Goal: Task Accomplishment & Management: Complete application form

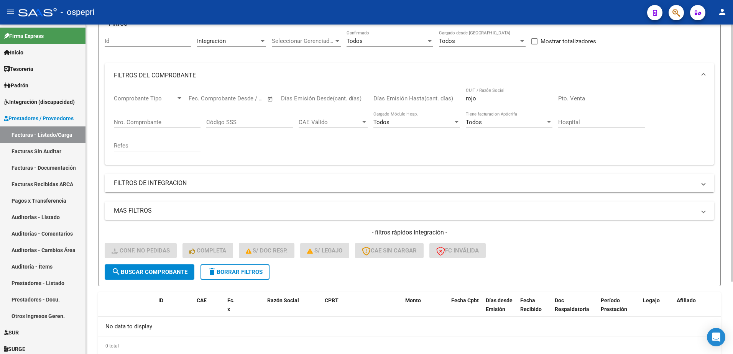
scroll to position [93, 0]
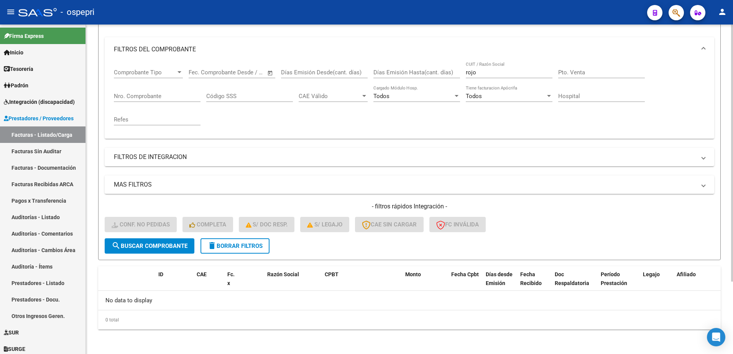
click at [258, 343] on div "Video tutorial PRESTADORES -> Listado de CPBTs Emitidos por Prestadores / Prove…" at bounding box center [409, 142] width 647 height 423
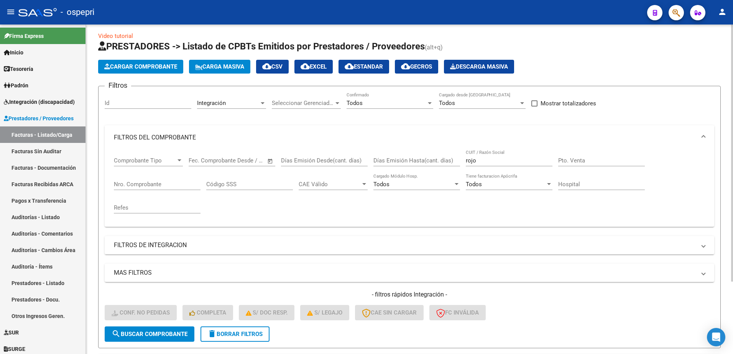
scroll to position [0, 0]
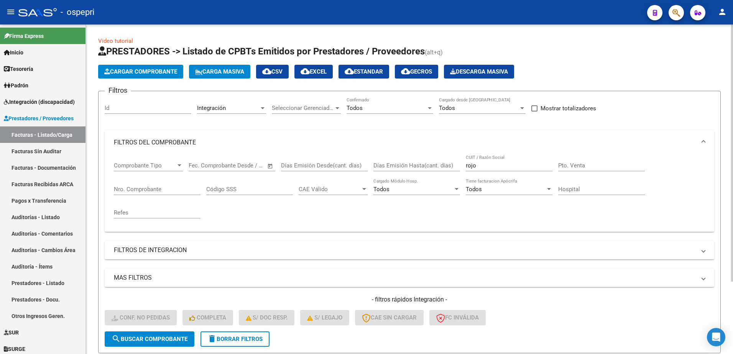
click at [490, 165] on input "rojo" at bounding box center [508, 165] width 87 height 7
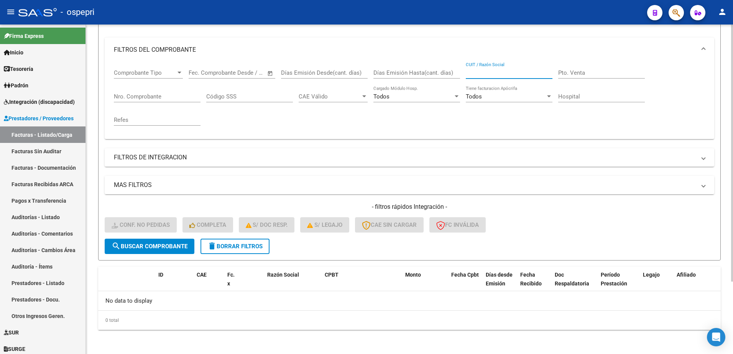
scroll to position [93, 0]
click at [216, 244] on mat-icon "delete" at bounding box center [211, 245] width 9 height 9
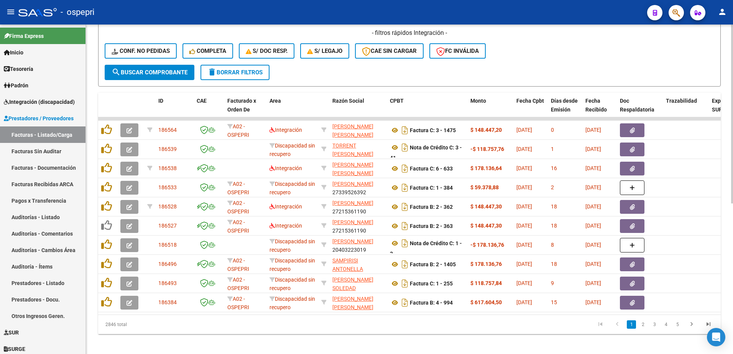
scroll to position [277, 0]
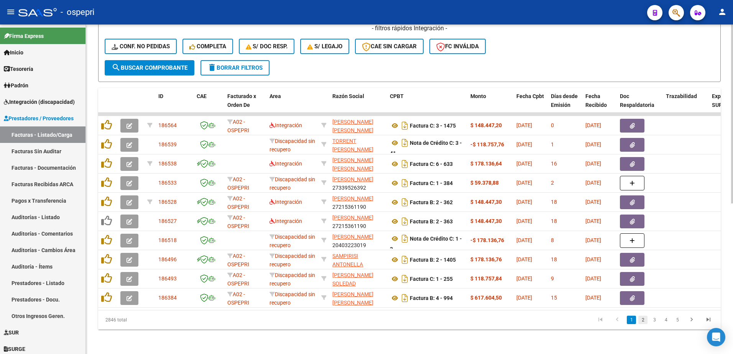
click at [643, 322] on link "2" at bounding box center [642, 320] width 9 height 8
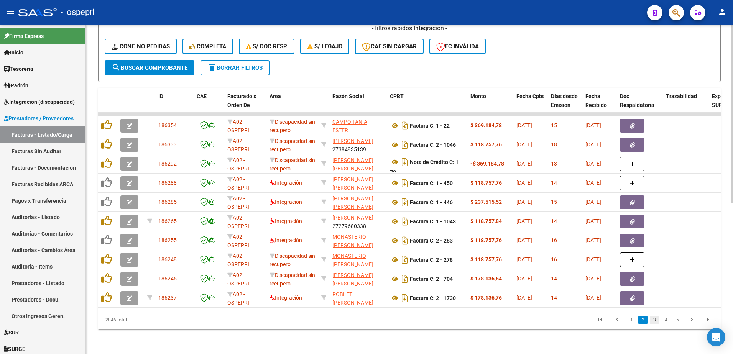
click at [653, 322] on link "3" at bounding box center [653, 320] width 9 height 8
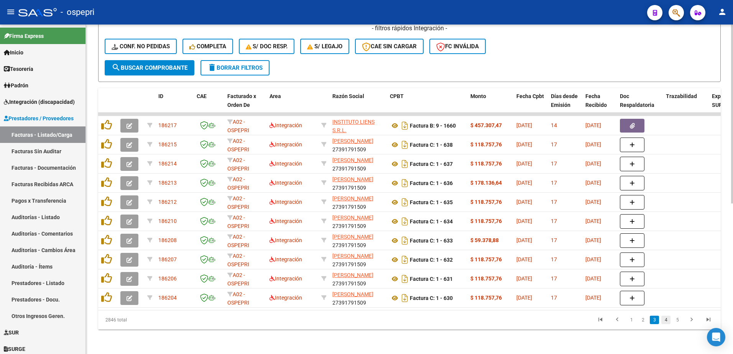
click at [663, 320] on link "4" at bounding box center [665, 320] width 9 height 8
click at [667, 318] on link "5" at bounding box center [665, 320] width 9 height 8
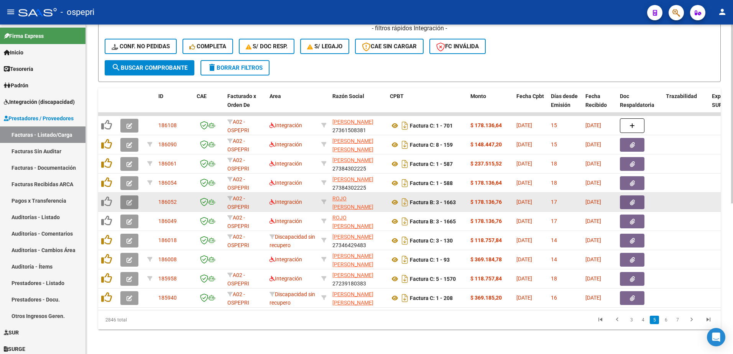
click at [134, 198] on button "button" at bounding box center [129, 202] width 18 height 14
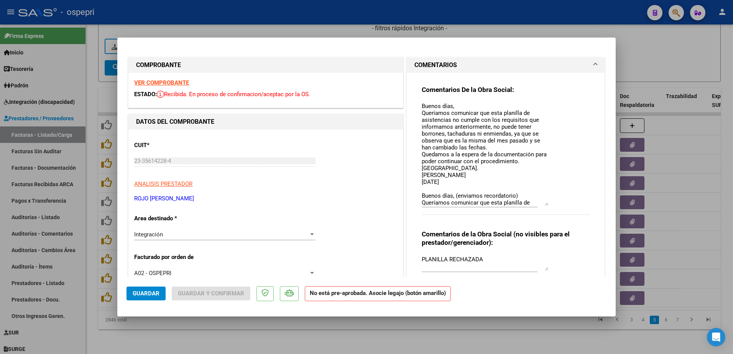
drag, startPoint x: 542, startPoint y: 116, endPoint x: 556, endPoint y: 205, distance: 89.6
click at [556, 205] on div "Comentarios De la Obra Social: Buenos días, Queríamos comunicar que esta planil…" at bounding box center [505, 154] width 168 height 138
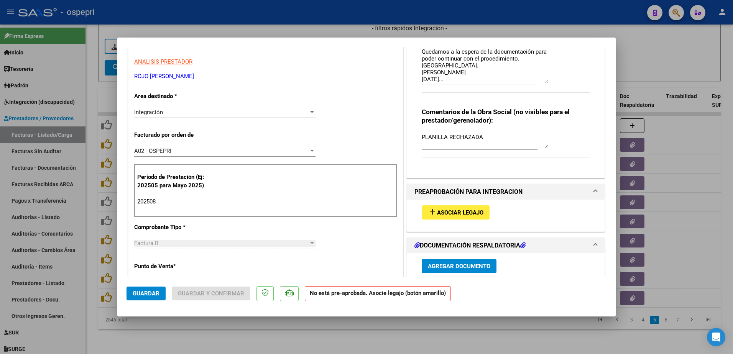
scroll to position [192, 0]
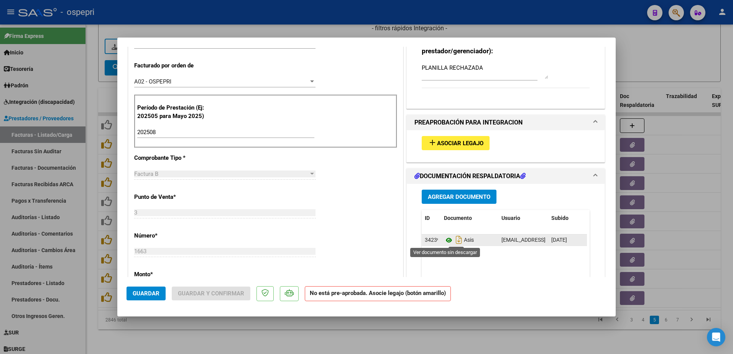
click at [444, 239] on icon at bounding box center [449, 240] width 10 height 9
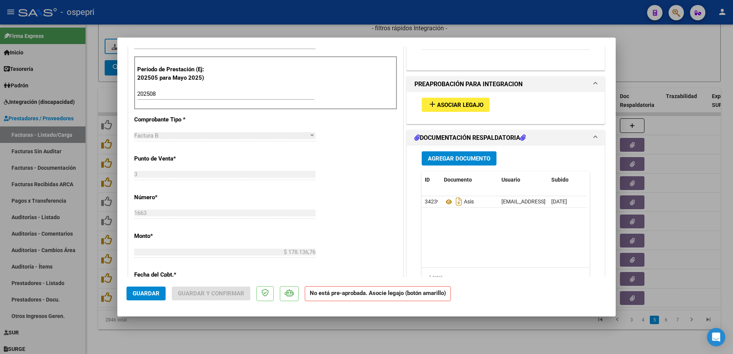
type input "$ 0,00"
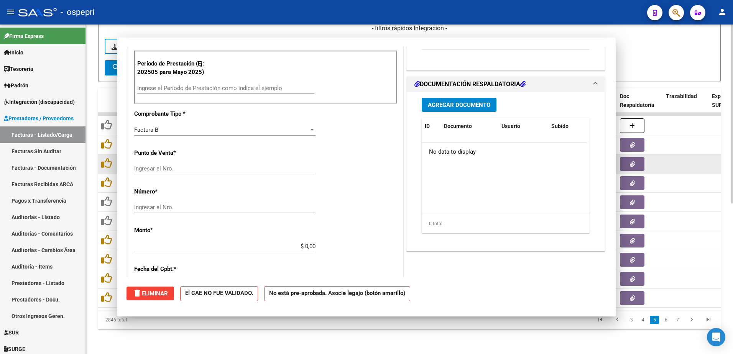
scroll to position [224, 0]
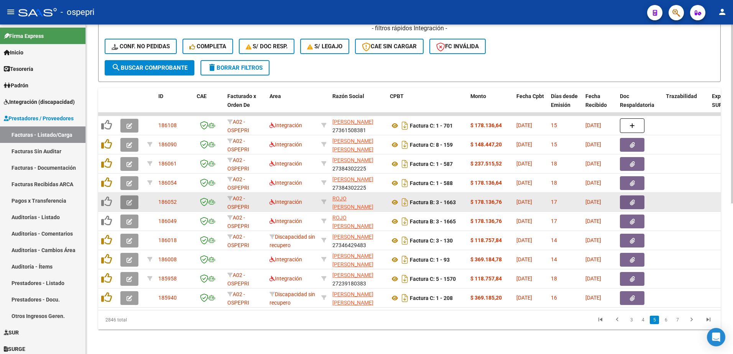
click at [125, 198] on button "button" at bounding box center [129, 202] width 18 height 14
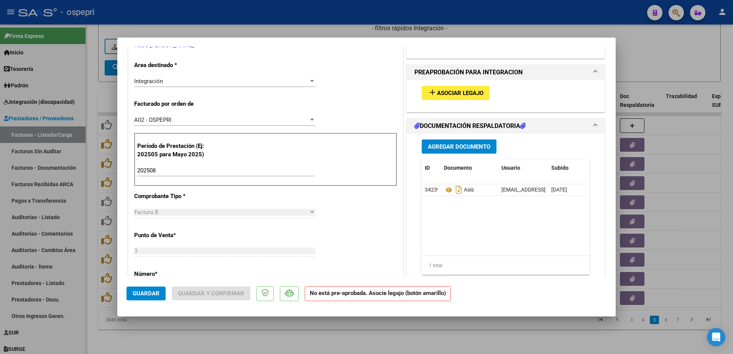
scroll to position [192, 0]
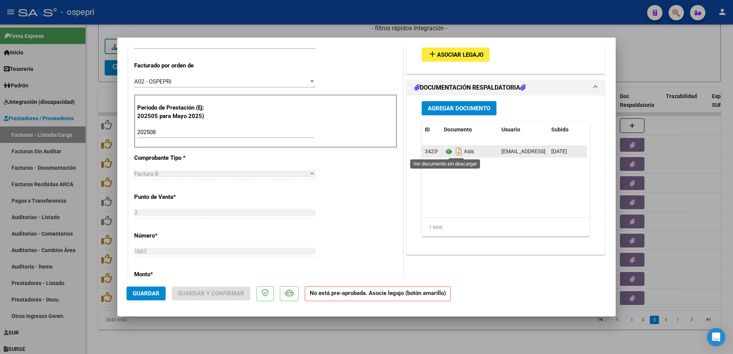
click at [444, 151] on icon at bounding box center [449, 151] width 10 height 9
type input "$ 0,00"
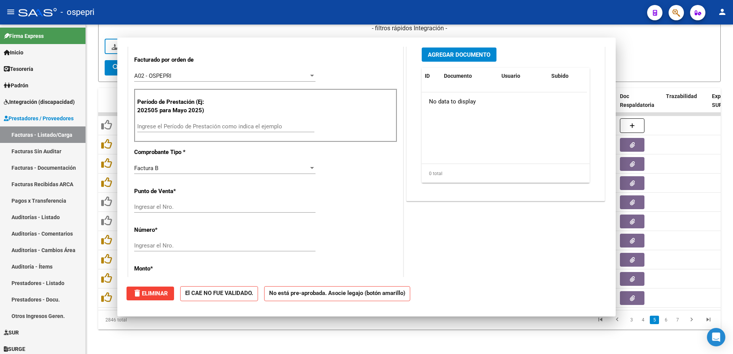
scroll to position [0, 0]
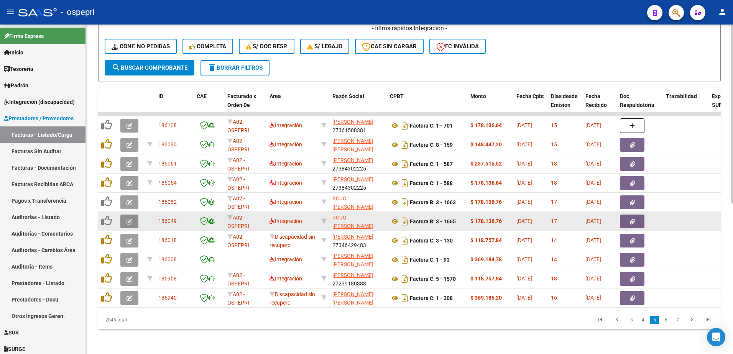
click at [131, 219] on icon "button" at bounding box center [129, 222] width 6 height 6
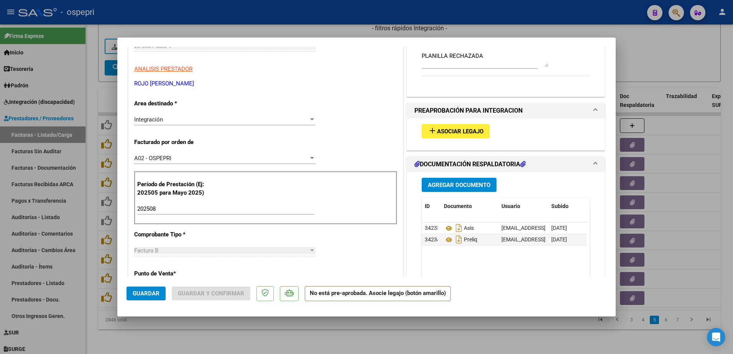
scroll to position [153, 0]
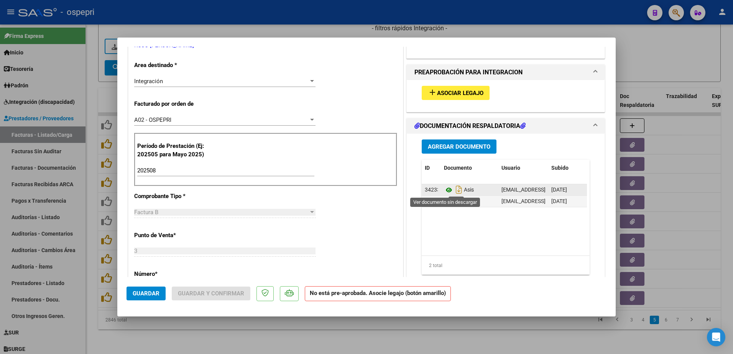
click at [445, 190] on icon at bounding box center [449, 189] width 10 height 9
type input "$ 0,00"
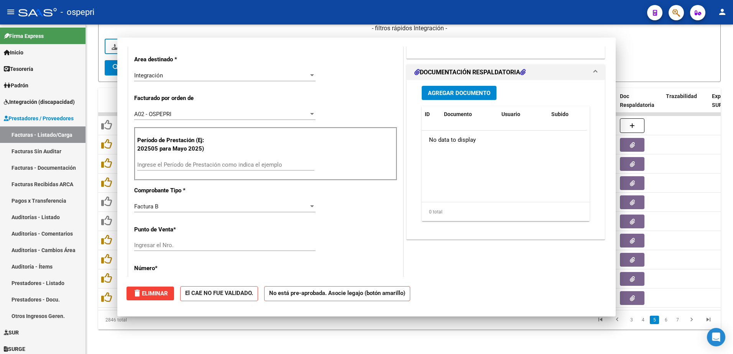
scroll to position [148, 0]
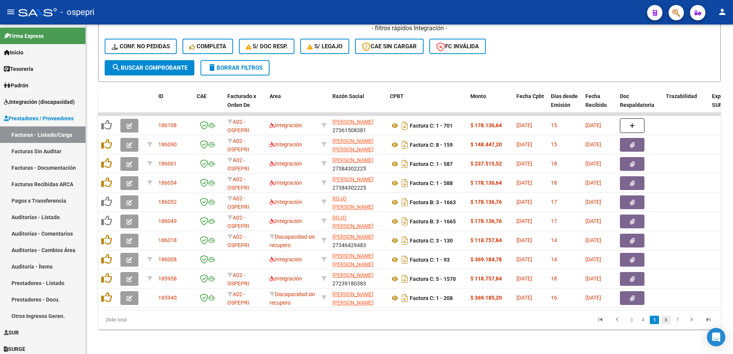
click at [664, 321] on link "6" at bounding box center [665, 320] width 9 height 8
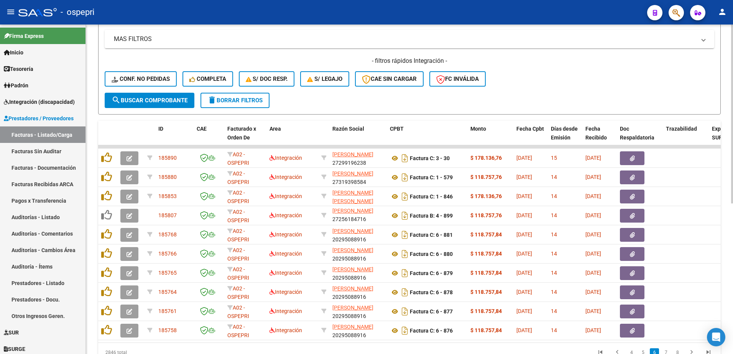
scroll to position [277, 0]
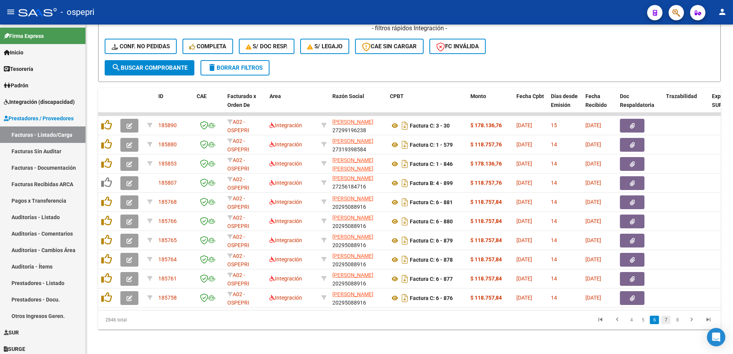
click at [665, 321] on link "7" at bounding box center [665, 320] width 9 height 8
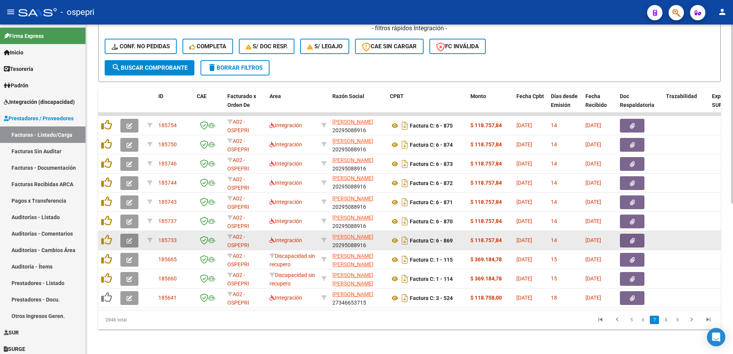
click at [129, 238] on icon "button" at bounding box center [129, 241] width 6 height 6
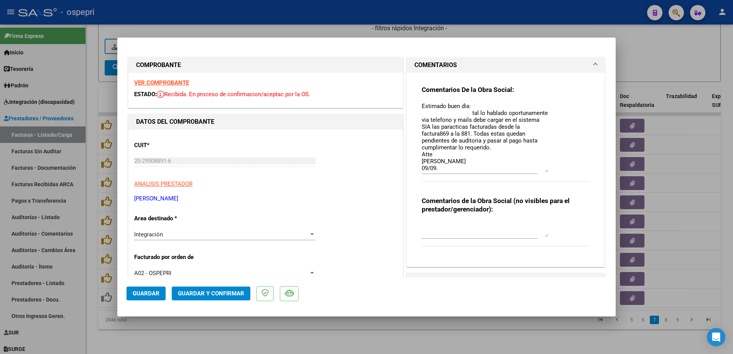
drag, startPoint x: 542, startPoint y: 116, endPoint x: 550, endPoint y: 171, distance: 55.8
click at [550, 171] on div "Comentarios De la Obra Social: Estimado buen dìa: tal lo hablado oportunamente …" at bounding box center [505, 137] width 168 height 105
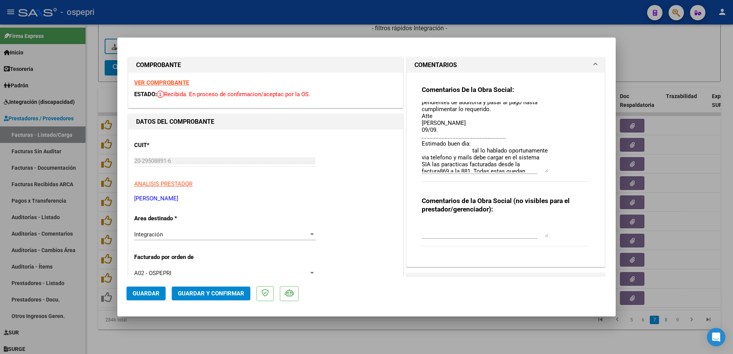
scroll to position [76, 0]
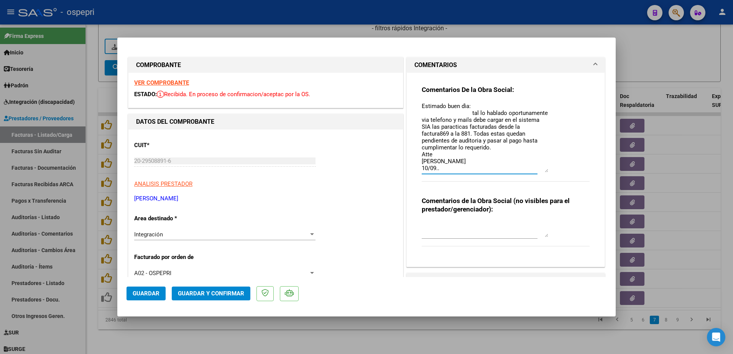
click at [443, 169] on textarea "Estimado buen dìa: tal lo hablado oportunamente via telefono y mails debe carga…" at bounding box center [484, 137] width 126 height 70
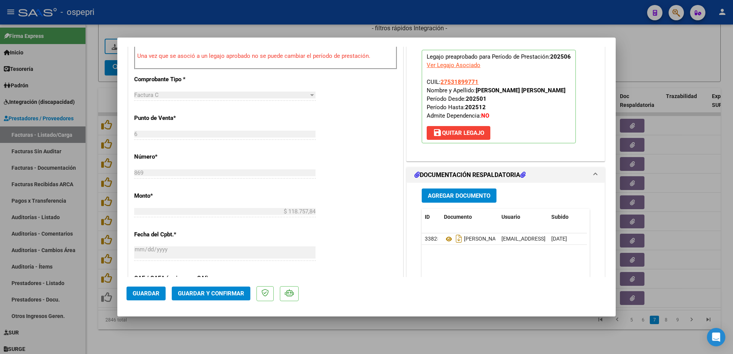
scroll to position [307, 0]
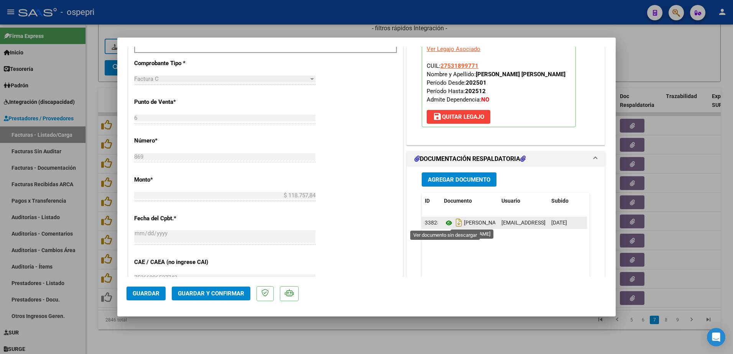
click at [445, 224] on icon at bounding box center [449, 222] width 10 height 9
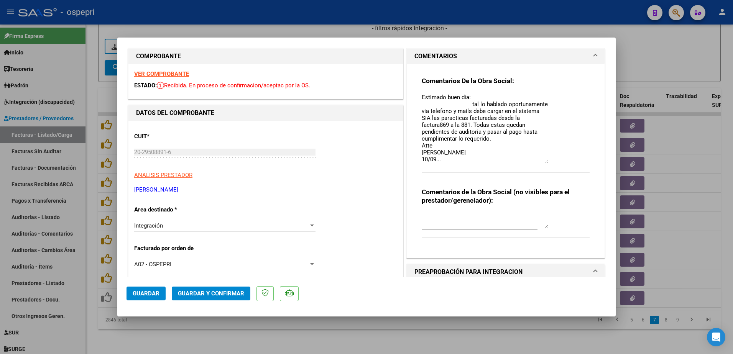
scroll to position [0, 0]
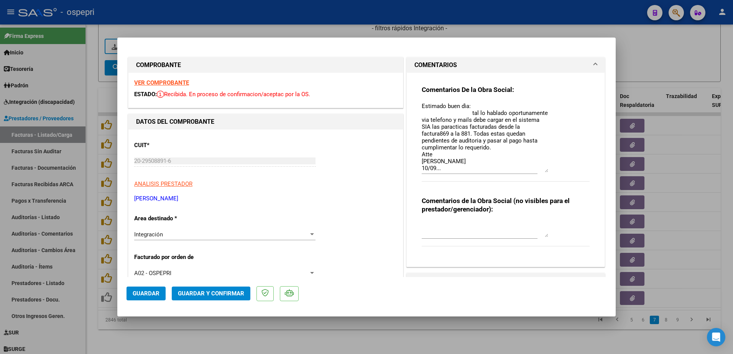
click at [170, 82] on strong "VER COMPROBANTE" at bounding box center [161, 82] width 55 height 7
click at [142, 295] on span "Guardar" at bounding box center [146, 293] width 27 height 7
click at [497, 121] on textarea "Estimado buen dìa: tal lo hablado oportunamente via telefono y mails debe carga…" at bounding box center [484, 137] width 126 height 70
click at [441, 162] on textarea "Estimado buen dìa: tal lo hablado oportunamente via telefono y mails debe carga…" at bounding box center [484, 137] width 126 height 70
type textarea "Estimado buen dìa: tal lo hablado oportunamente via telefono y mails debe carga…"
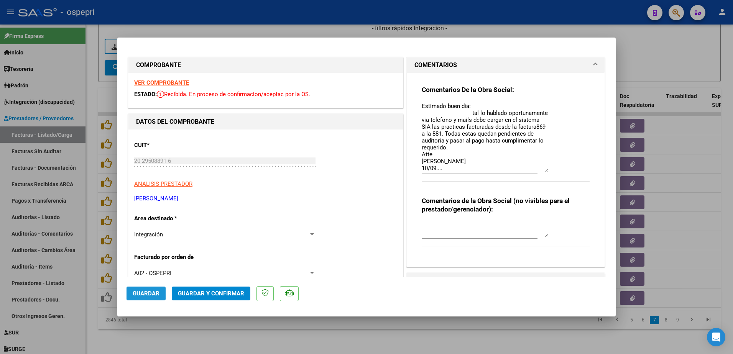
click at [134, 292] on span "Guardar" at bounding box center [146, 293] width 27 height 7
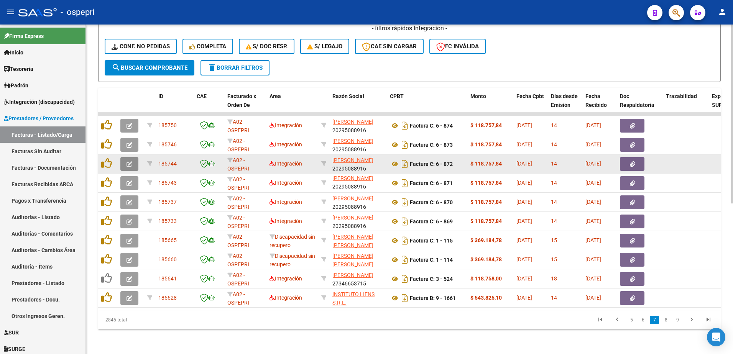
click at [128, 161] on icon "button" at bounding box center [129, 164] width 6 height 6
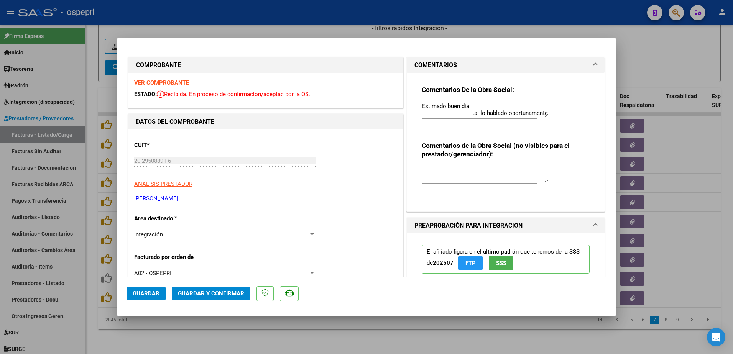
click at [174, 82] on strong "VER COMPROBANTE" at bounding box center [161, 82] width 55 height 7
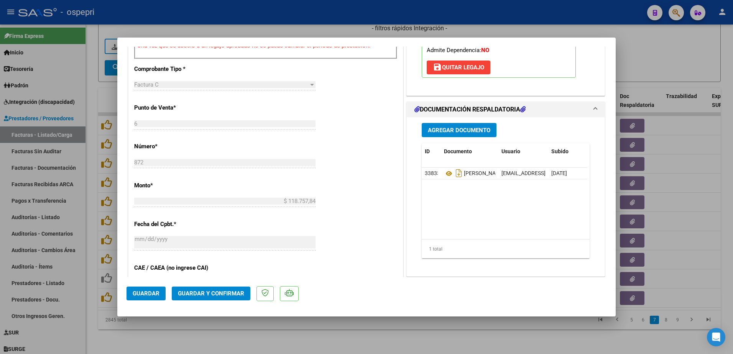
scroll to position [307, 0]
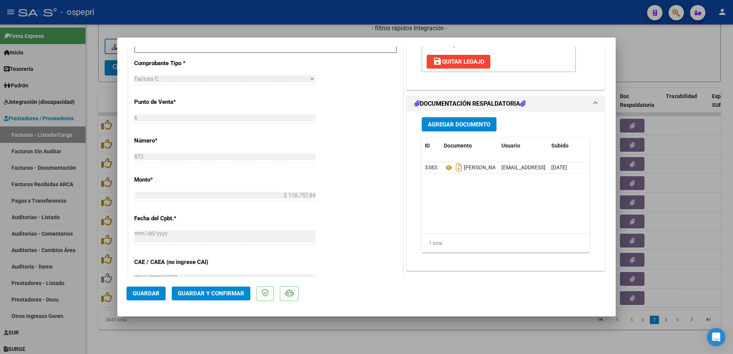
type input "$ 0,00"
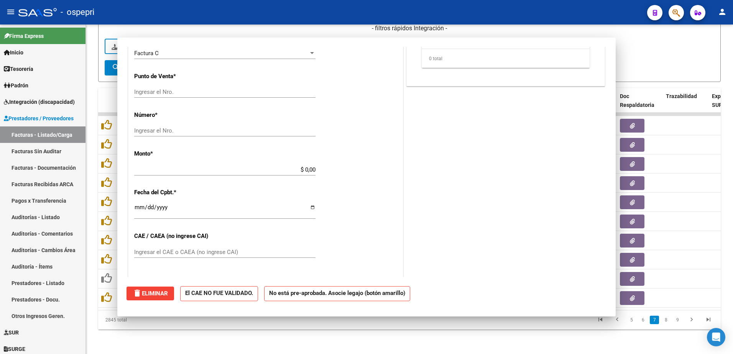
scroll to position [301, 0]
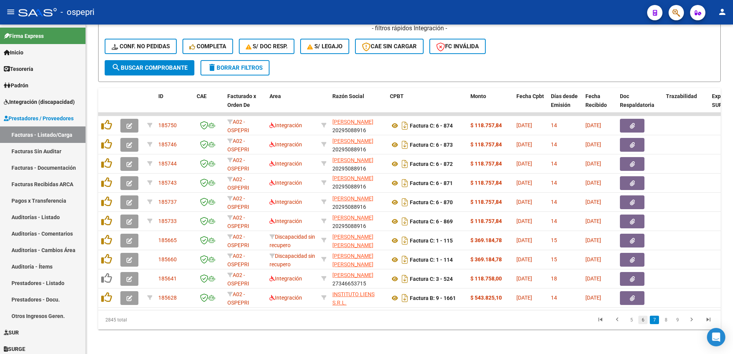
click at [643, 321] on link "6" at bounding box center [642, 320] width 9 height 8
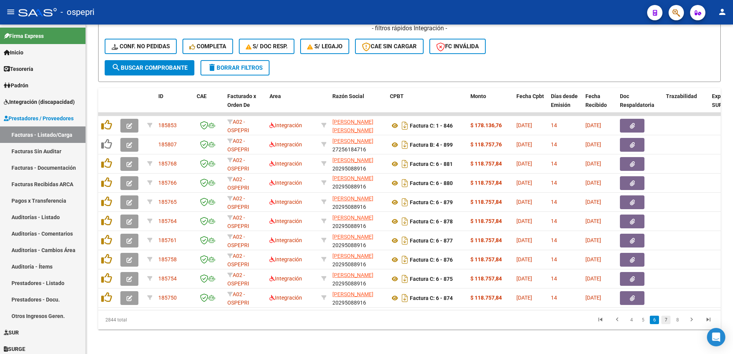
click at [666, 321] on link "7" at bounding box center [665, 320] width 9 height 8
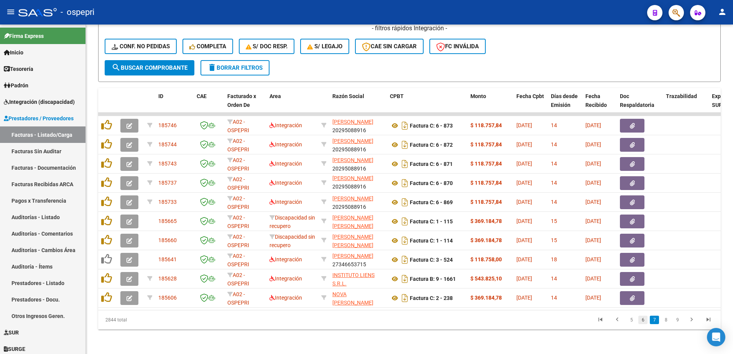
click at [640, 320] on link "6" at bounding box center [642, 320] width 9 height 8
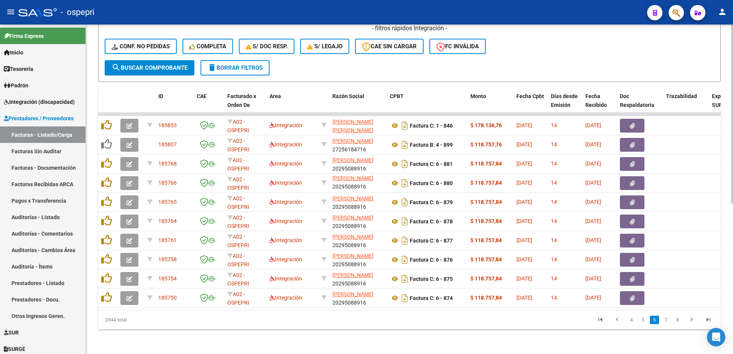
click at [564, 48] on div "- filtros rápidos Integración - Conf. no pedidas Completa S/ Doc Resp. S/ legaj…" at bounding box center [409, 42] width 609 height 36
click at [664, 318] on link "7" at bounding box center [665, 320] width 9 height 8
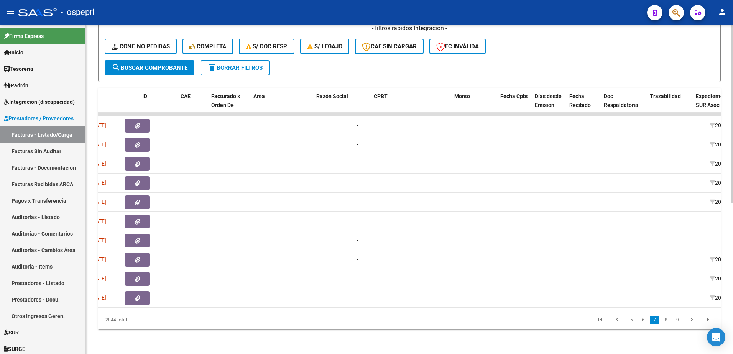
scroll to position [0, 0]
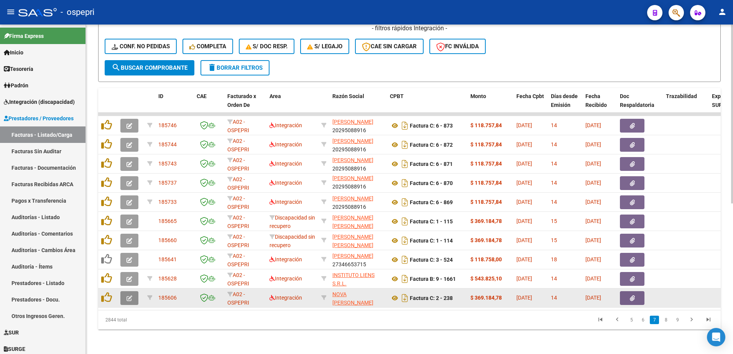
click at [128, 295] on icon "button" at bounding box center [129, 298] width 6 height 6
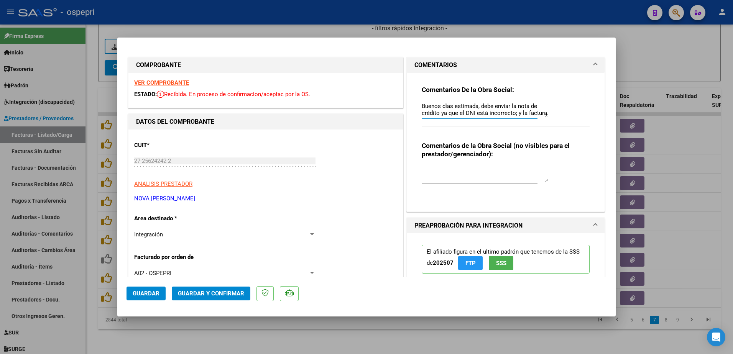
drag, startPoint x: 542, startPoint y: 117, endPoint x: 546, endPoint y: 148, distance: 30.5
click at [553, 174] on div "Comentarios De la Obra Social: Buenos días estimada, debe enviar la nota de cré…" at bounding box center [505, 139] width 179 height 133
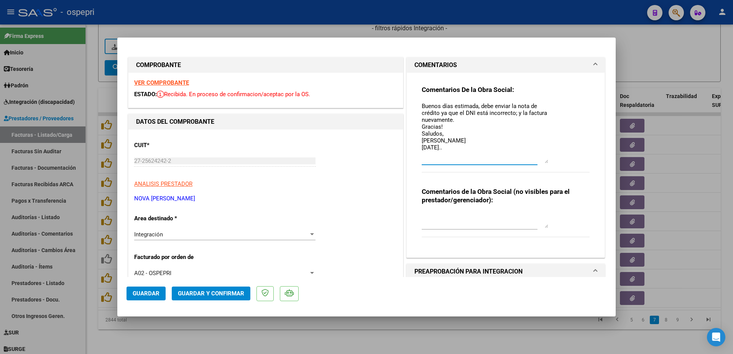
drag, startPoint x: 542, startPoint y: 116, endPoint x: 542, endPoint y: 162, distance: 46.0
click at [542, 162] on textarea "Buenos días estimada, debe enviar la nota de crédito ya que el DNI está incorre…" at bounding box center [484, 132] width 126 height 61
click at [450, 149] on textarea "Buenos días estimada, debe enviar la nota de crédito ya que el DNI está incorre…" at bounding box center [484, 132] width 126 height 61
type textarea "Buenos días estimada, debe enviar la nota de crédito ya que el DNI está incorre…"
click at [148, 291] on span "Guardar" at bounding box center [146, 293] width 27 height 7
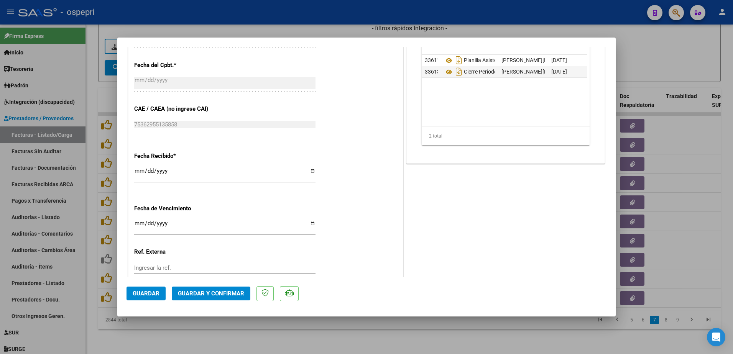
scroll to position [510, 0]
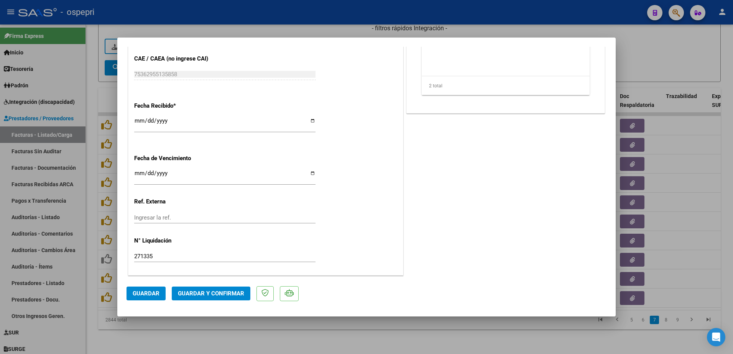
type input "$ 0,00"
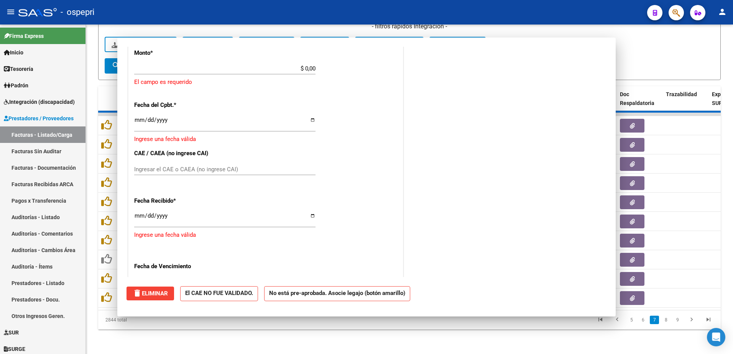
scroll to position [600, 0]
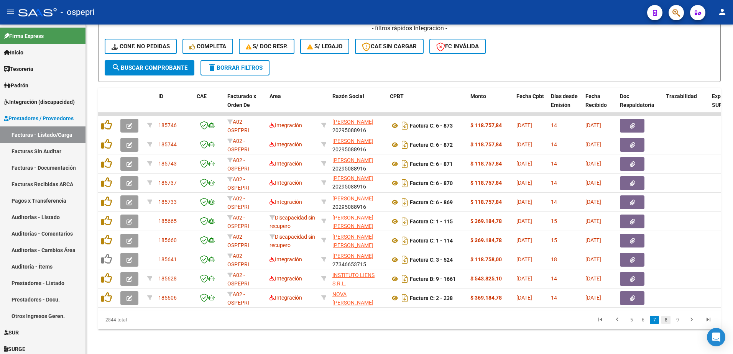
click at [667, 321] on link "8" at bounding box center [665, 320] width 9 height 8
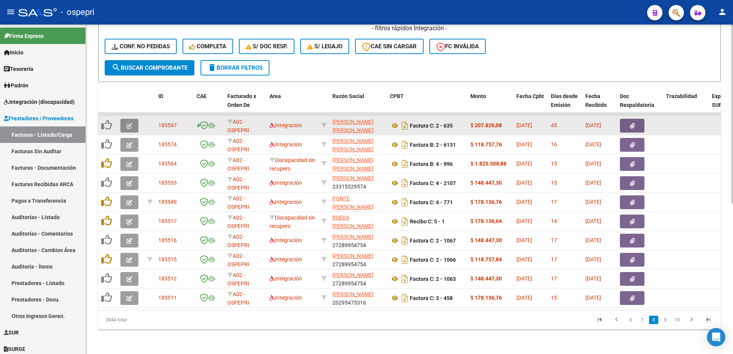
click at [133, 121] on button "button" at bounding box center [129, 126] width 18 height 14
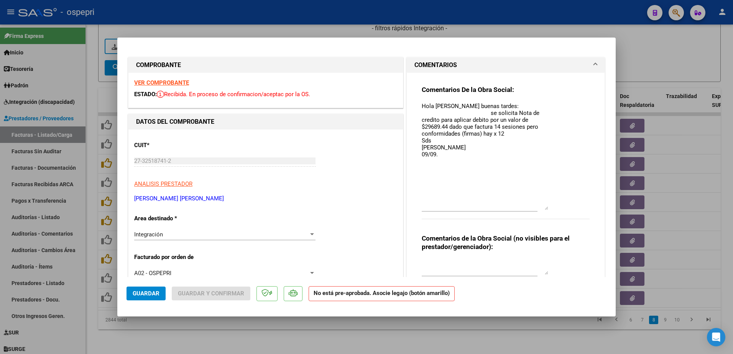
drag, startPoint x: 541, startPoint y: 116, endPoint x: 536, endPoint y: 203, distance: 87.1
click at [540, 207] on textarea "Hola [PERSON_NAME] buenas tardes: se solicita Nota de credito para aplicar debi…" at bounding box center [484, 156] width 126 height 108
type textarea "Hola [PERSON_NAME] buenas tardes: se solicita Nota de credito para aplicar debi…"
click at [152, 293] on span "Guardar" at bounding box center [146, 293] width 27 height 7
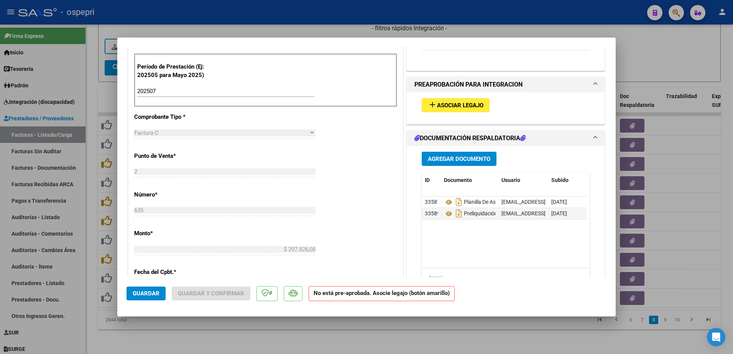
scroll to position [268, 0]
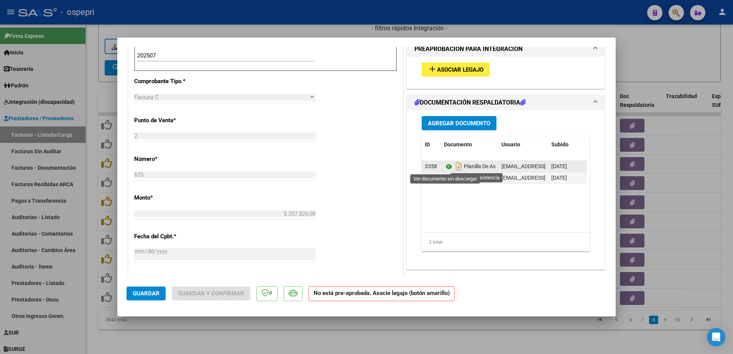
click at [446, 167] on icon at bounding box center [449, 166] width 10 height 9
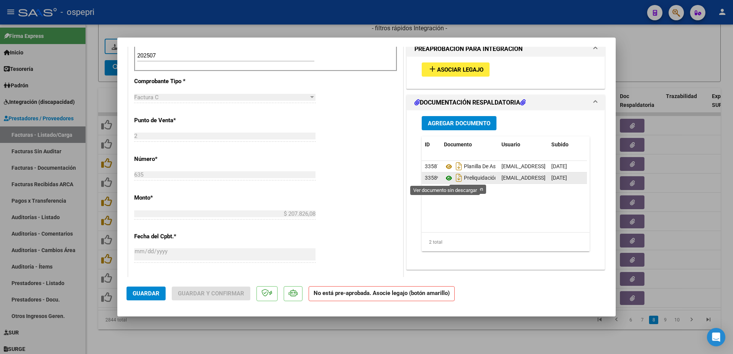
click at [446, 177] on icon at bounding box center [449, 178] width 10 height 9
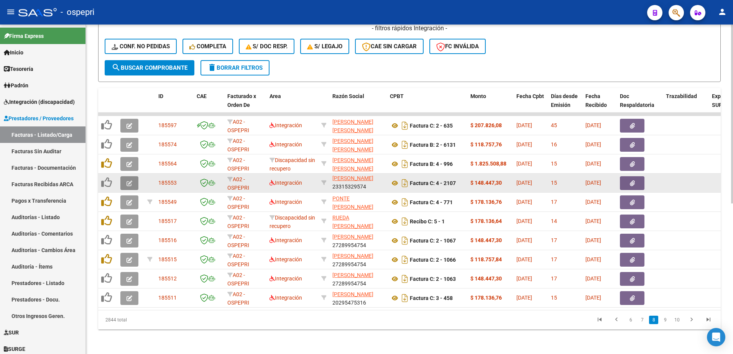
click at [128, 176] on button "button" at bounding box center [129, 183] width 18 height 14
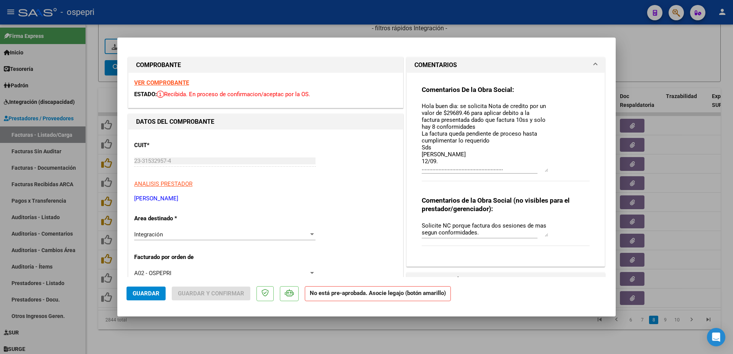
drag, startPoint x: 544, startPoint y: 116, endPoint x: 544, endPoint y: 171, distance: 54.8
click at [544, 171] on textarea "Hola buen dìa: se solicita Nota de credito por un valor de $29689.46 para aplic…" at bounding box center [484, 137] width 126 height 70
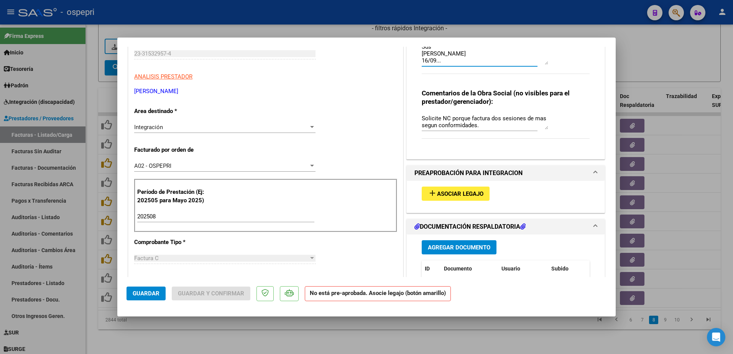
scroll to position [115, 0]
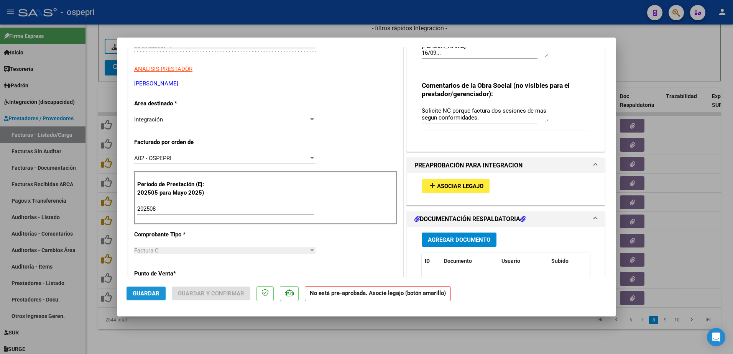
click at [146, 296] on span "Guardar" at bounding box center [146, 293] width 27 height 7
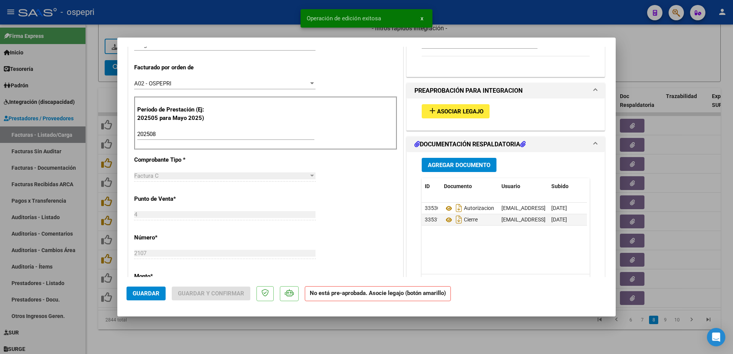
scroll to position [192, 0]
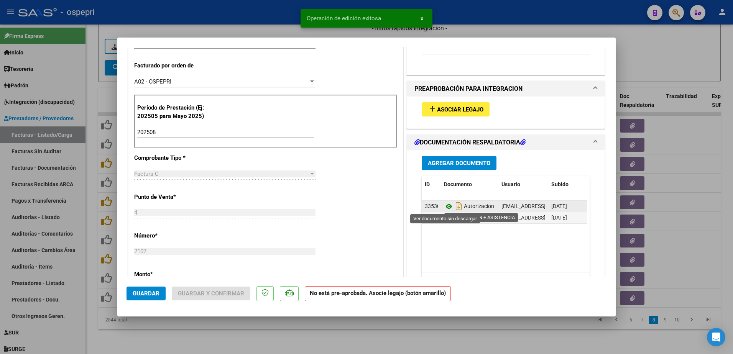
click at [444, 205] on icon at bounding box center [449, 206] width 10 height 9
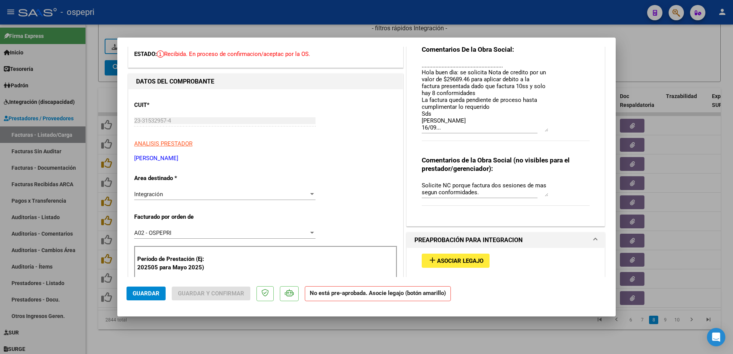
scroll to position [0, 0]
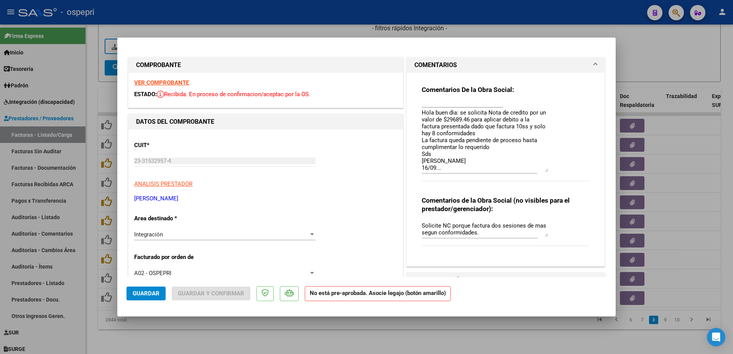
click at [175, 81] on strong "VER COMPROBANTE" at bounding box center [161, 82] width 55 height 7
click at [448, 162] on textarea "Hola buen dìa: se solicita Nota de credito por un valor de $29689.46 para aplic…" at bounding box center [484, 137] width 126 height 70
type textarea "Hola buen dìa: se solicita Nota de credito por un valor de $29689.46 para aplic…"
click at [153, 291] on span "Guardar" at bounding box center [146, 293] width 27 height 7
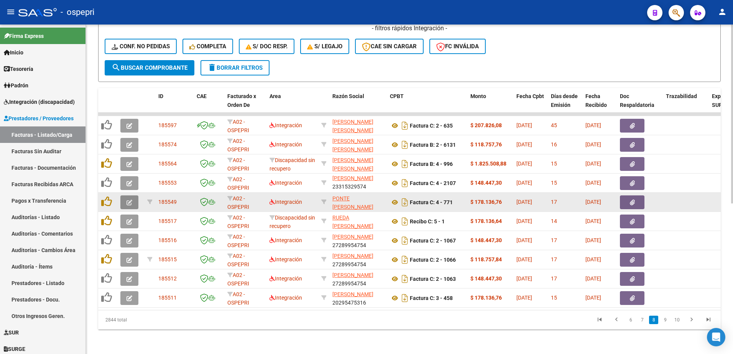
click at [127, 200] on icon "button" at bounding box center [129, 203] width 6 height 6
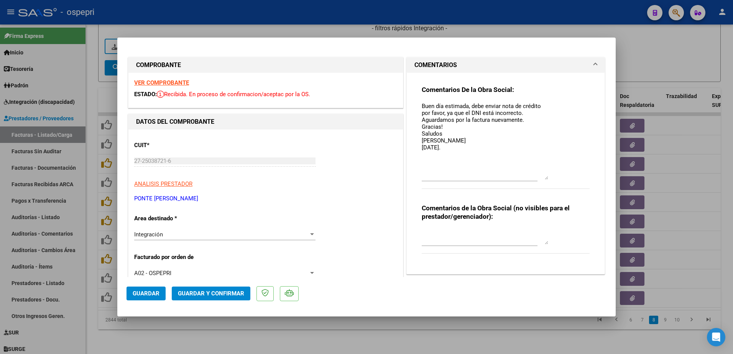
drag, startPoint x: 543, startPoint y: 115, endPoint x: 544, endPoint y: 179, distance: 63.2
click at [544, 179] on textarea "Buen día estimada, debe enviar nota de crédito por favor, ya que el DNI está in…" at bounding box center [484, 141] width 126 height 78
type textarea "Buen día estimada, debe enviar nota de crédito por favor, ya que el DNI está in…"
click at [154, 294] on span "Guardar" at bounding box center [146, 293] width 27 height 7
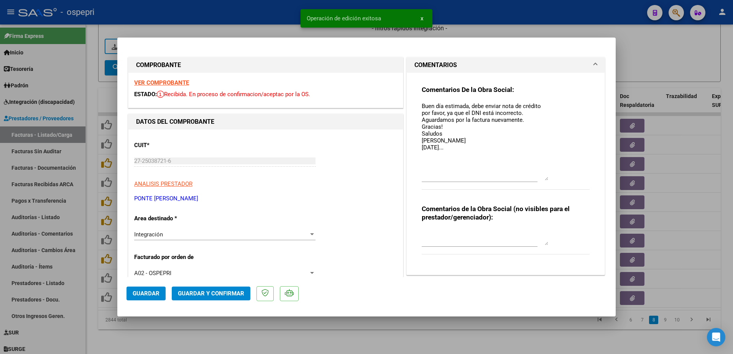
type input "$ 0,00"
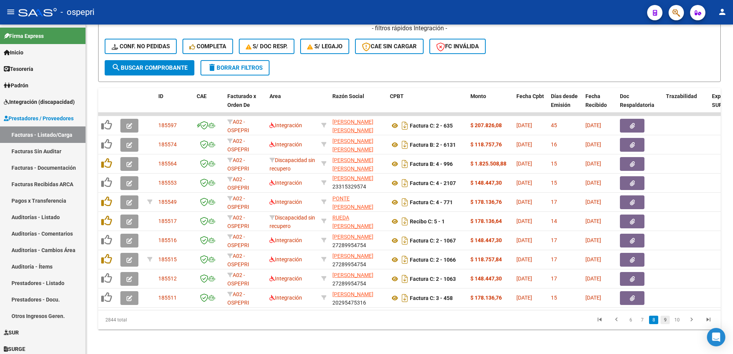
click at [667, 319] on link "9" at bounding box center [664, 320] width 9 height 8
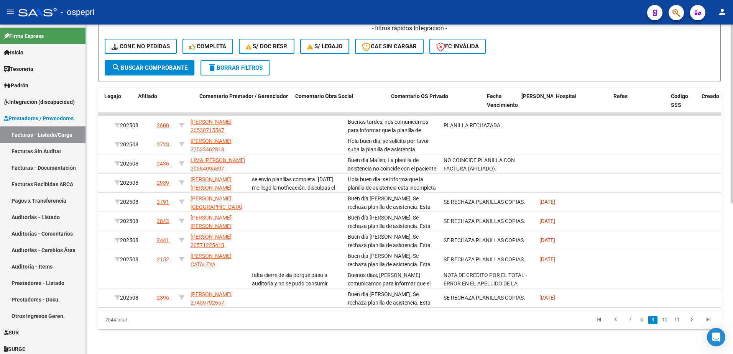
scroll to position [0, 1182]
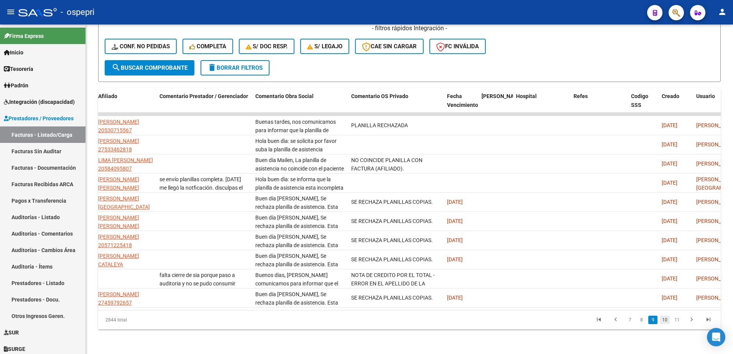
click at [665, 318] on link "10" at bounding box center [664, 320] width 10 height 8
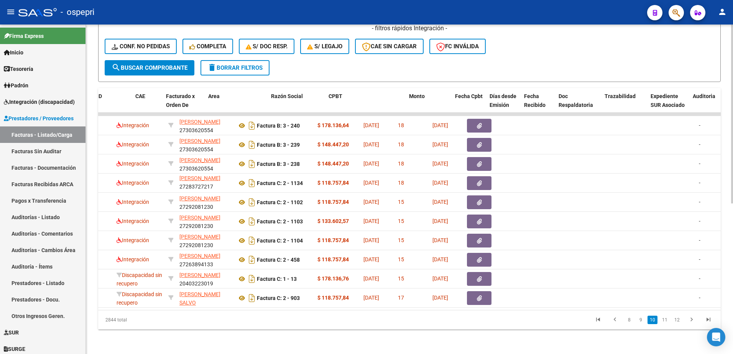
scroll to position [0, 0]
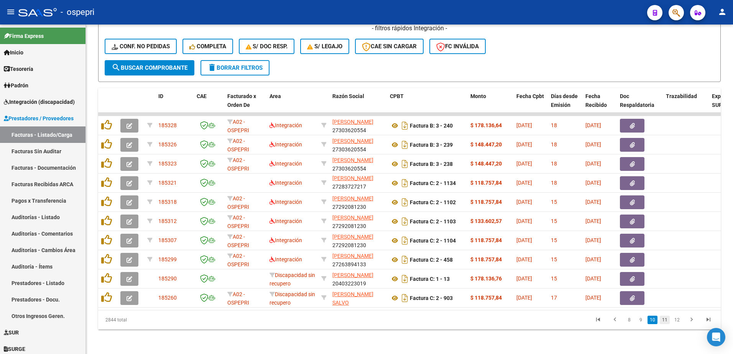
click at [664, 322] on link "11" at bounding box center [664, 320] width 10 height 8
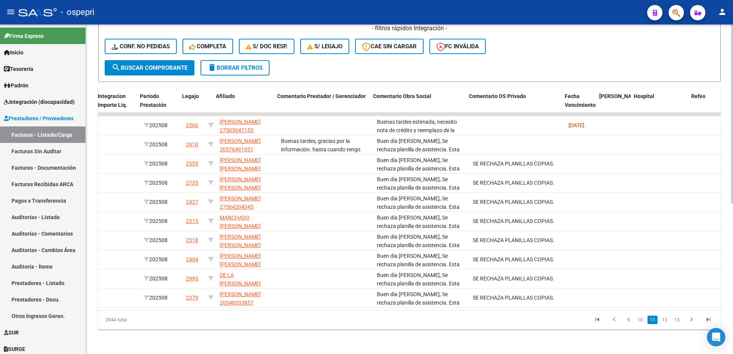
scroll to position [0, 1064]
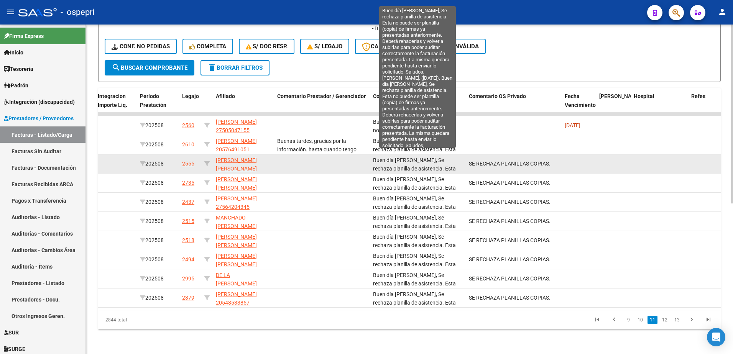
click at [382, 157] on span "Buen día [PERSON_NAME], Se rechaza planilla de asistencia. Esta no puede ser pl…" at bounding box center [418, 238] width 90 height 163
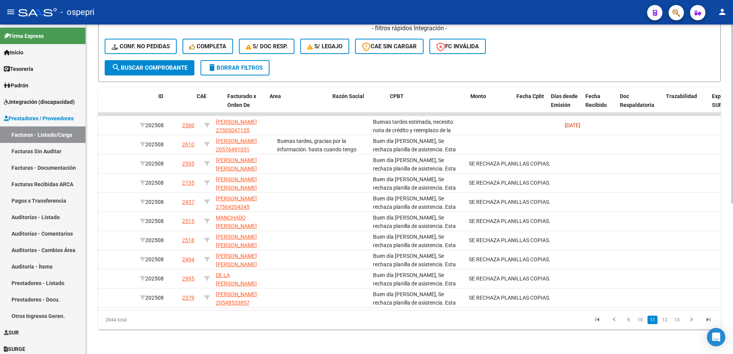
scroll to position [0, 0]
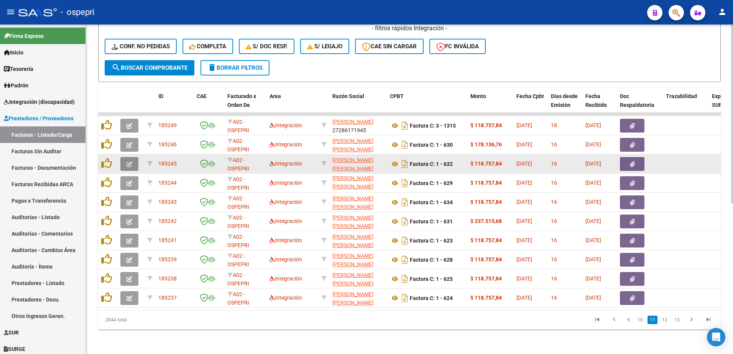
click at [129, 161] on icon "button" at bounding box center [129, 164] width 6 height 6
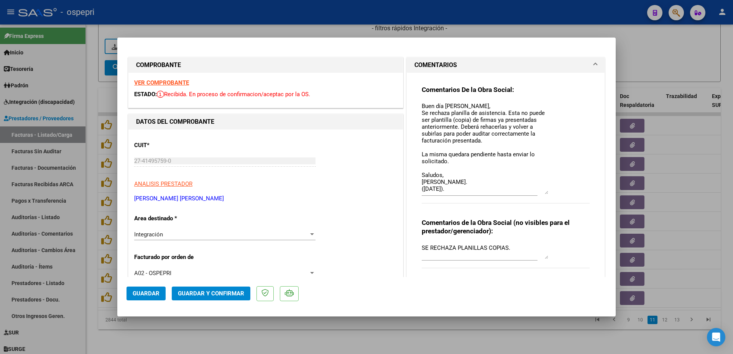
drag, startPoint x: 542, startPoint y: 117, endPoint x: 545, endPoint y: 195, distance: 77.8
click at [545, 195] on div "Comentarios De la Obra Social: Buen día [PERSON_NAME], Se rechaza planilla de a…" at bounding box center [505, 148] width 168 height 126
click at [457, 187] on textarea "Buen día [PERSON_NAME], Se rechaza planilla de asistencia. Esta no puede ser pl…" at bounding box center [484, 148] width 126 height 93
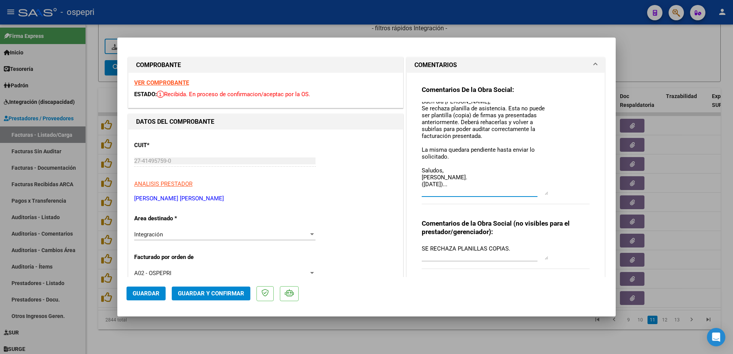
type textarea "Buen día [PERSON_NAME], Se rechaza planilla de asistencia. Esta no puede ser pl…"
click at [141, 292] on span "Guardar" at bounding box center [146, 293] width 27 height 7
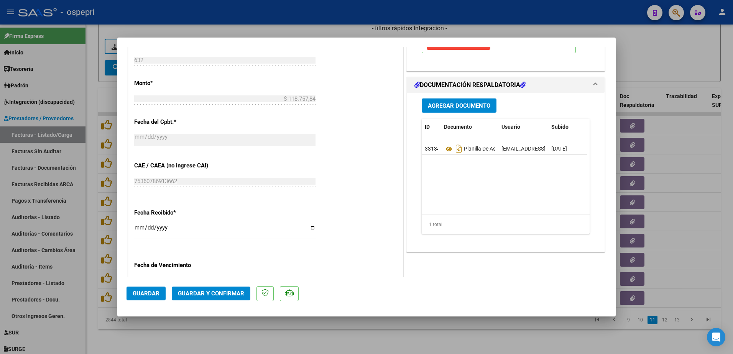
scroll to position [421, 0]
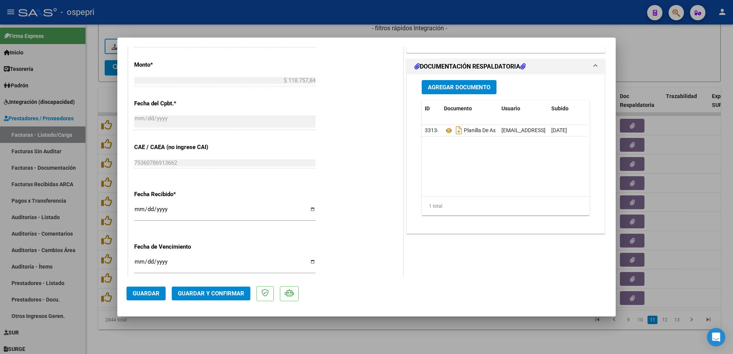
type input "$ 0,00"
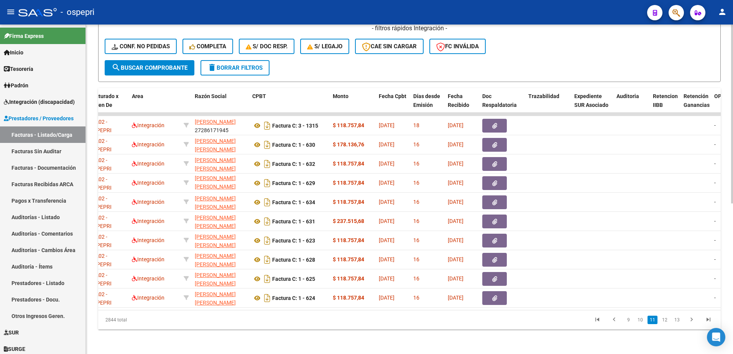
scroll to position [0, 139]
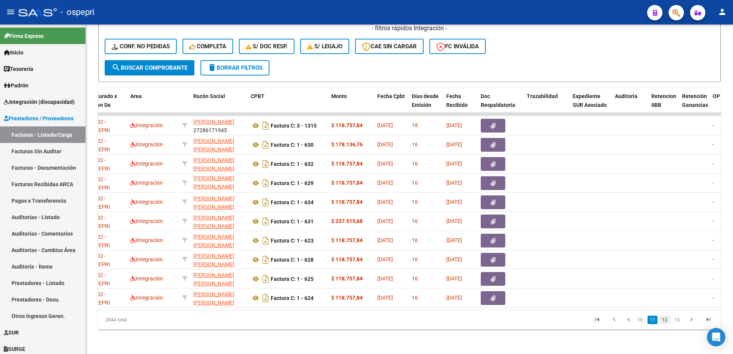
click at [664, 318] on link "12" at bounding box center [664, 320] width 10 height 8
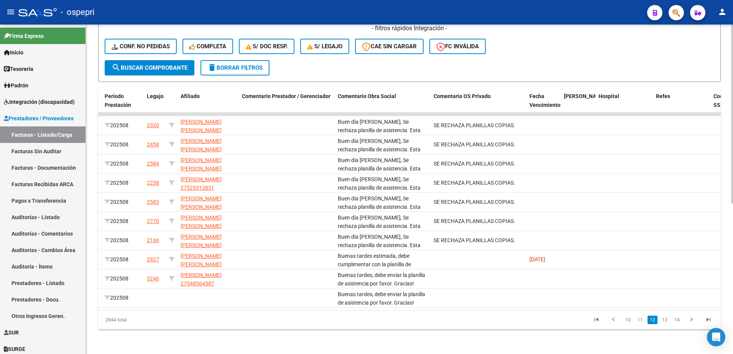
scroll to position [0, 1100]
click at [668, 318] on link "13" at bounding box center [664, 320] width 10 height 8
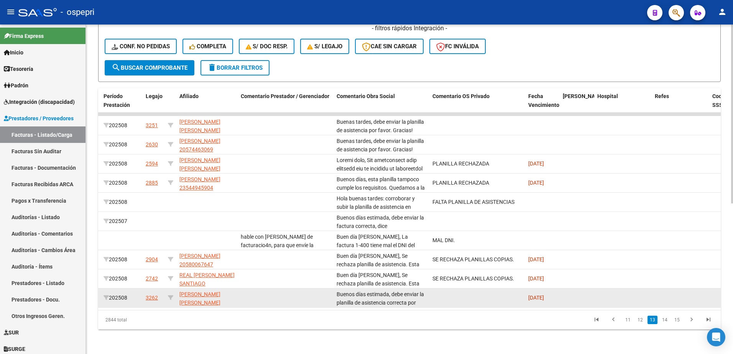
scroll to position [38, 0]
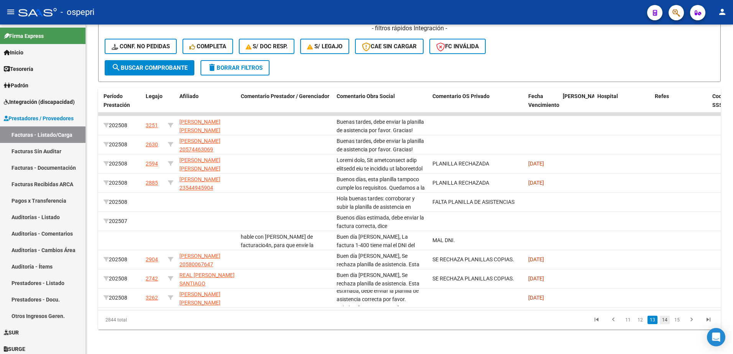
click at [663, 320] on link "14" at bounding box center [664, 320] width 10 height 8
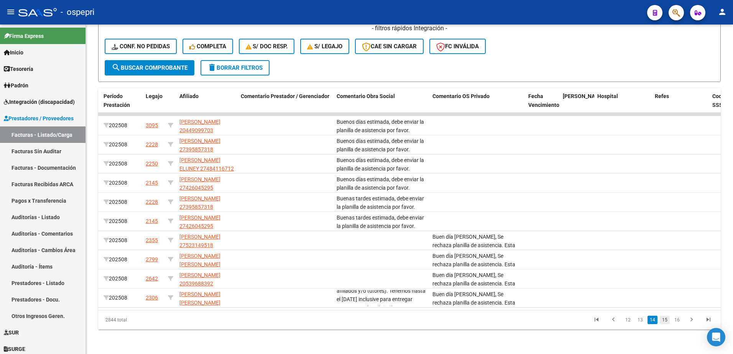
click at [665, 320] on link "15" at bounding box center [664, 320] width 10 height 8
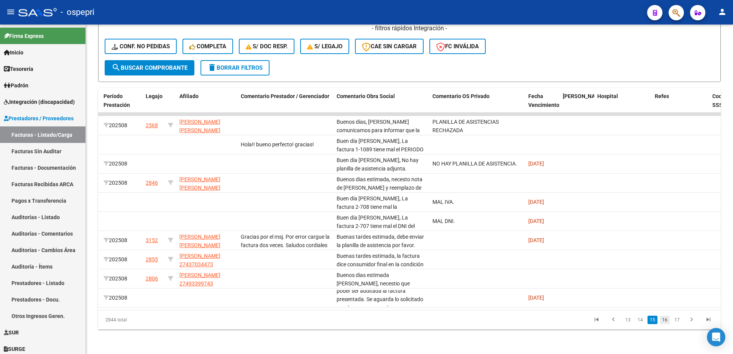
click at [665, 320] on link "16" at bounding box center [664, 320] width 10 height 8
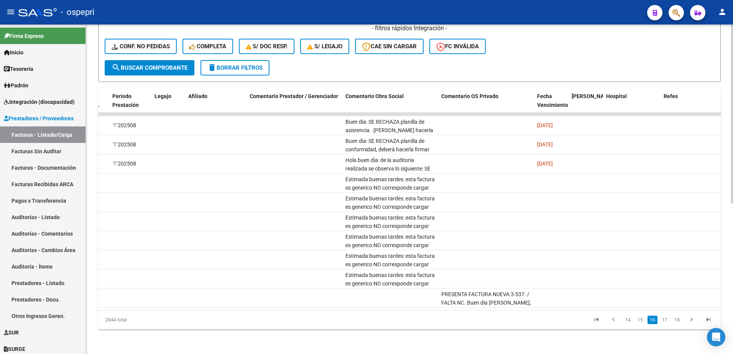
scroll to position [0, 1106]
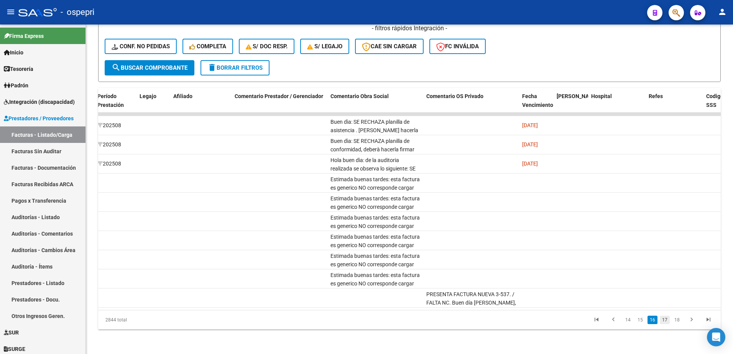
click at [661, 319] on link "17" at bounding box center [664, 320] width 10 height 8
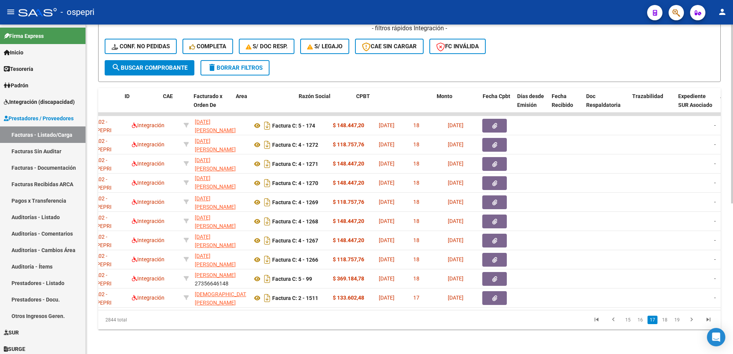
scroll to position [0, 0]
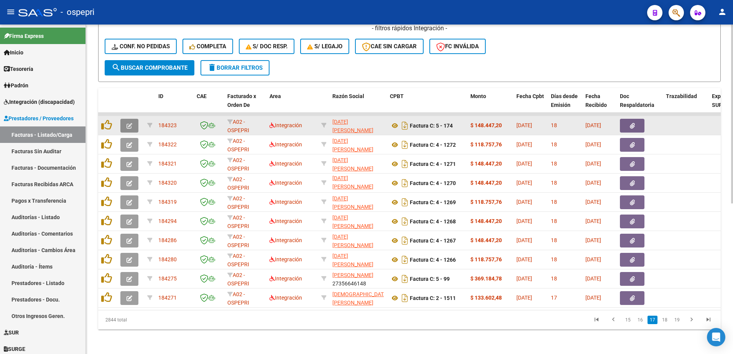
click at [131, 123] on icon "button" at bounding box center [129, 126] width 6 height 6
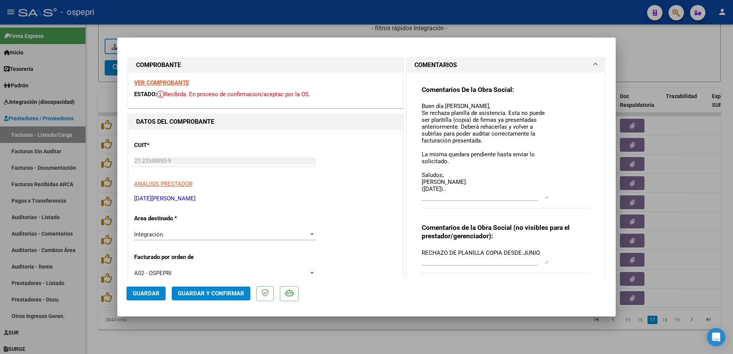
drag, startPoint x: 541, startPoint y: 116, endPoint x: 541, endPoint y: 198, distance: 82.0
click at [541, 198] on textarea "Buen día [PERSON_NAME], Se rechaza planilla de asistencia. Esta no puede ser pl…" at bounding box center [484, 150] width 126 height 97
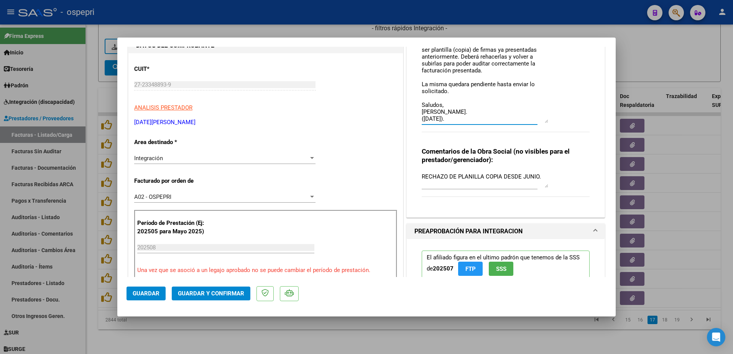
scroll to position [77, 0]
click at [450, 95] on textarea "Buen día [PERSON_NAME], Se rechaza planilla de asistencia. Esta no puede ser pl…" at bounding box center [484, 73] width 126 height 97
click at [463, 118] on textarea "Buen día [PERSON_NAME], Se rechaza planilla de asistencia. Esta no puede ser pl…" at bounding box center [484, 73] width 126 height 97
type textarea "Buen día [PERSON_NAME], Se rechaza planilla de asistencia. Esta no puede ser pl…"
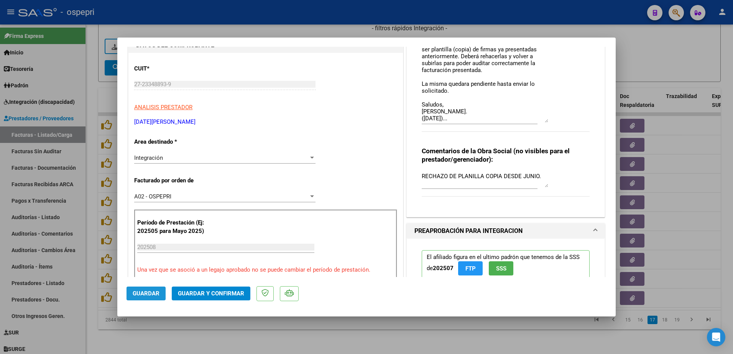
click at [154, 292] on span "Guardar" at bounding box center [146, 293] width 27 height 7
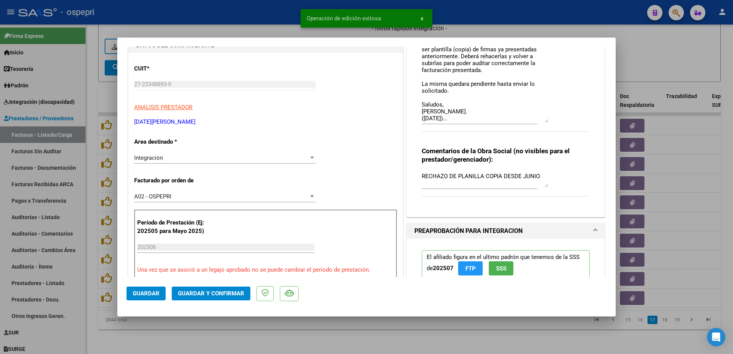
type input "$ 0,00"
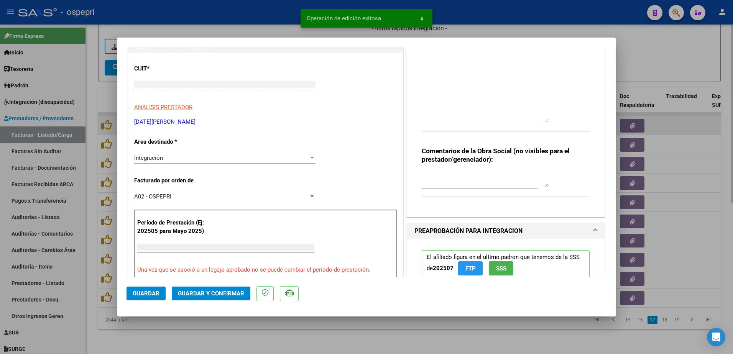
scroll to position [90, 0]
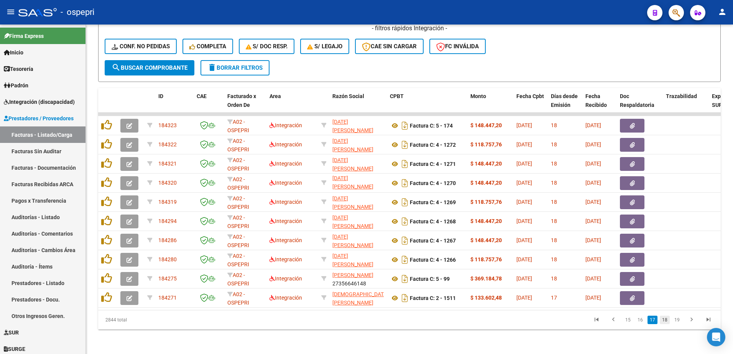
click at [663, 323] on link "18" at bounding box center [664, 320] width 10 height 8
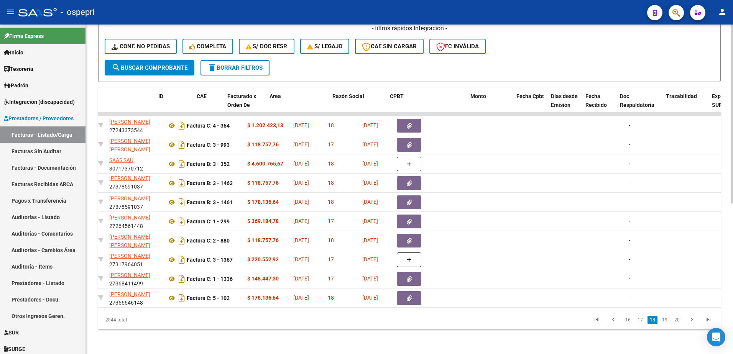
scroll to position [0, 0]
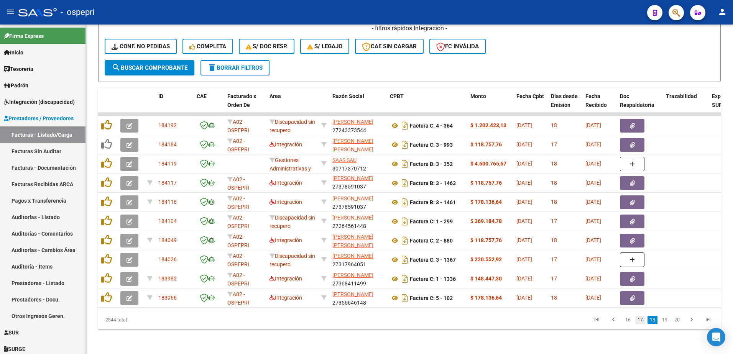
click at [641, 320] on link "17" at bounding box center [640, 320] width 10 height 8
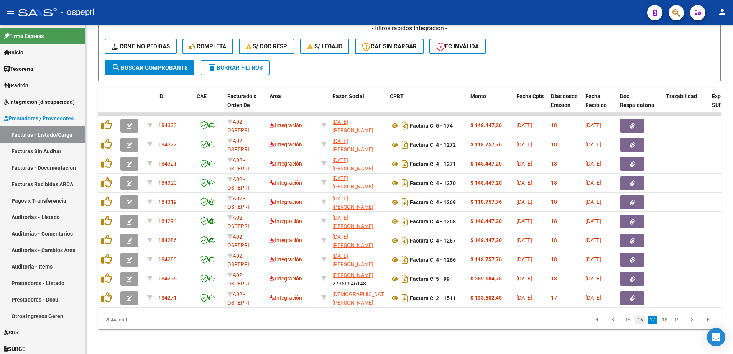
click at [641, 322] on link "16" at bounding box center [640, 320] width 10 height 8
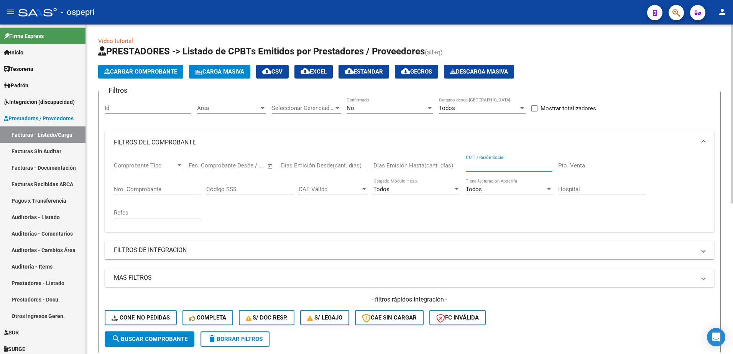
click at [495, 163] on input "CUIT / Razón Social" at bounding box center [508, 165] width 87 height 7
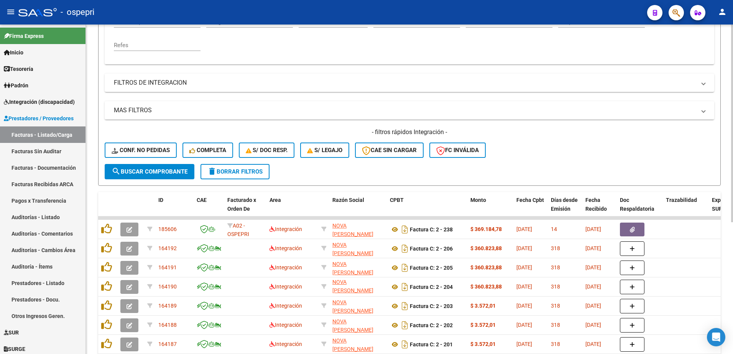
scroll to position [192, 0]
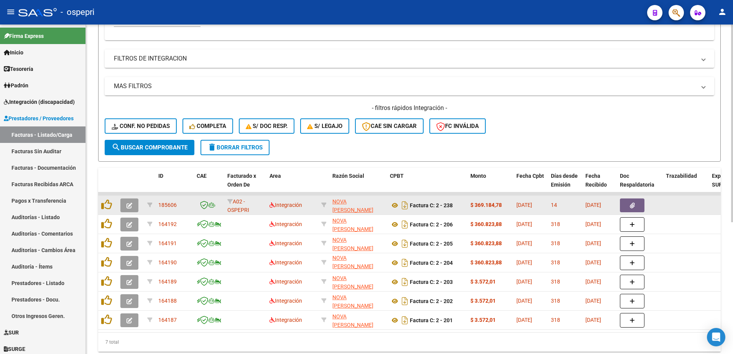
type input "NOVA"
click at [128, 202] on span "button" at bounding box center [129, 205] width 6 height 7
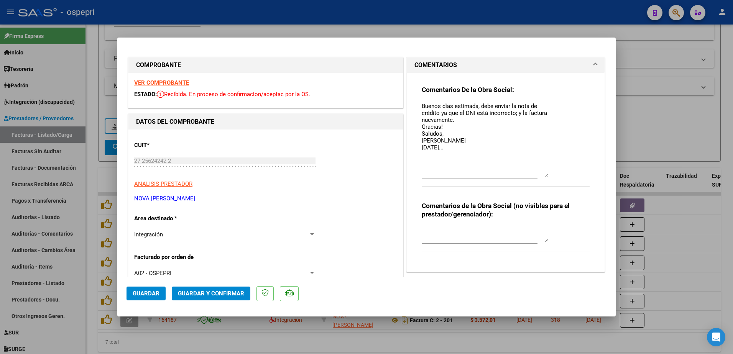
drag, startPoint x: 544, startPoint y: 116, endPoint x: 541, endPoint y: 177, distance: 60.6
click at [541, 177] on textarea "Buenos días estimada, debe enviar la nota de crédito ya que el DNI está incorre…" at bounding box center [484, 139] width 126 height 75
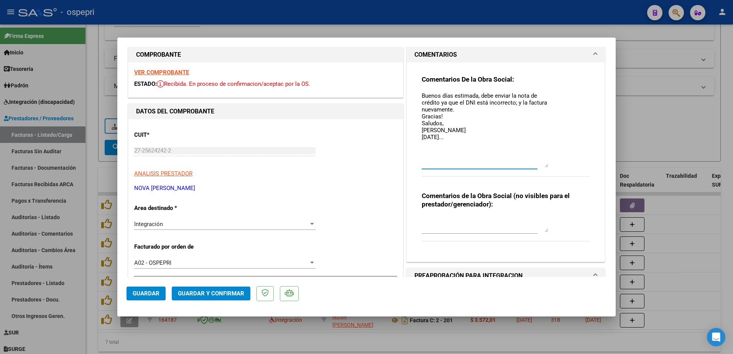
scroll to position [0, 0]
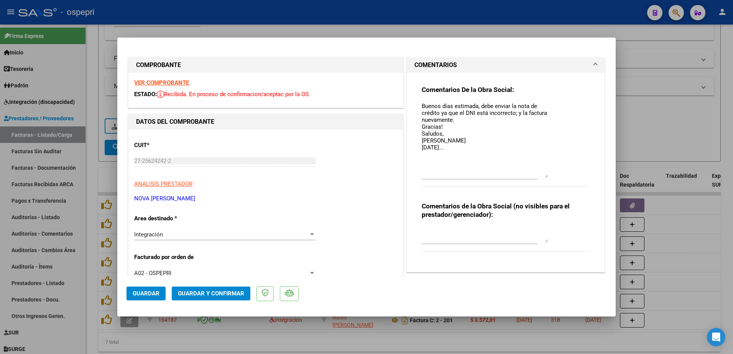
click at [152, 81] on strong "VER COMPROBANTE" at bounding box center [161, 82] width 55 height 7
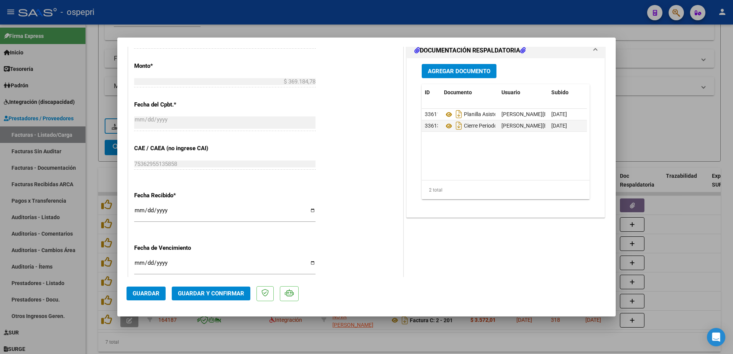
scroll to position [421, 0]
type input "$ 0,00"
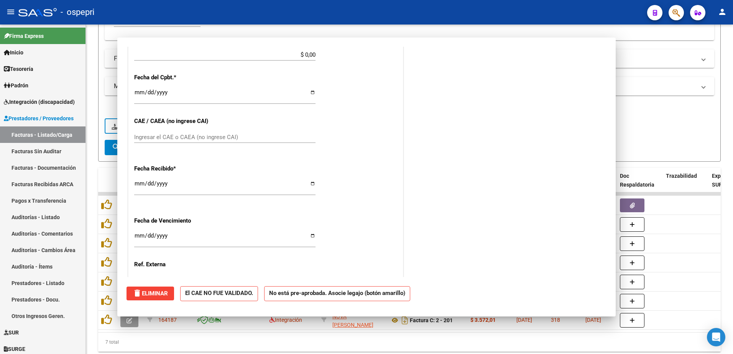
scroll to position [396, 0]
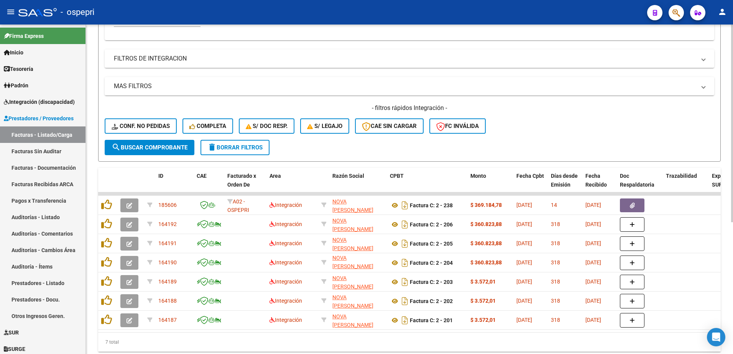
click at [306, 146] on form "Filtros Id Area Area Seleccionar Gerenciador Seleccionar Gerenciador No Confirm…" at bounding box center [409, 30] width 622 height 262
click at [231, 146] on span "delete Borrar Filtros" at bounding box center [234, 147] width 55 height 7
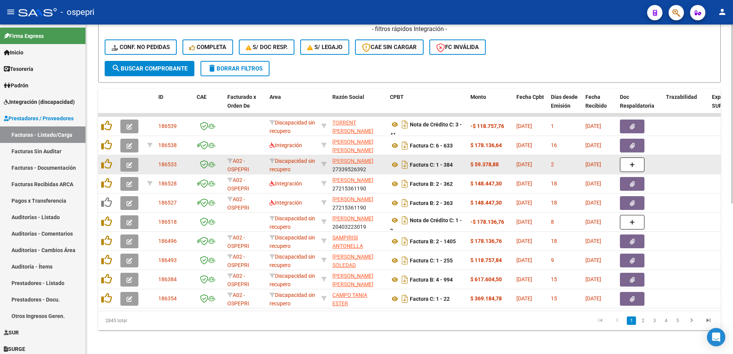
scroll to position [277, 0]
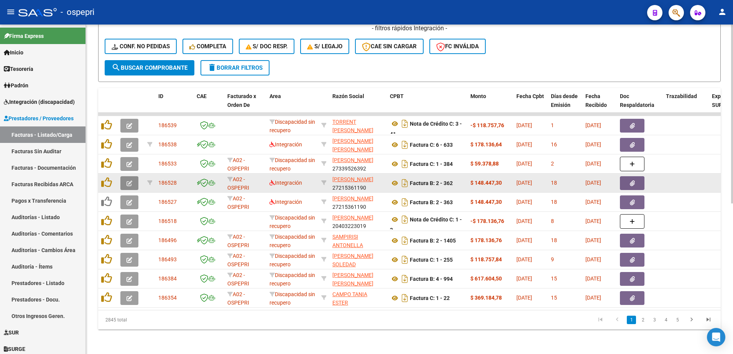
click at [124, 178] on button "button" at bounding box center [129, 183] width 18 height 14
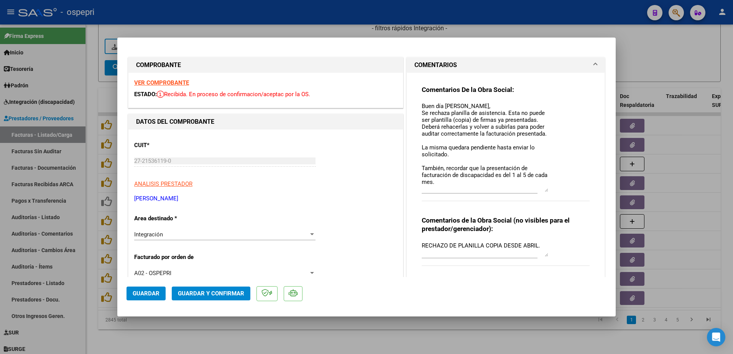
drag, startPoint x: 542, startPoint y: 115, endPoint x: 538, endPoint y: 190, distance: 74.8
click at [538, 190] on textarea "Buen día [PERSON_NAME], Se rechaza planilla de asistencia. Esta no puede ser pl…" at bounding box center [484, 147] width 126 height 90
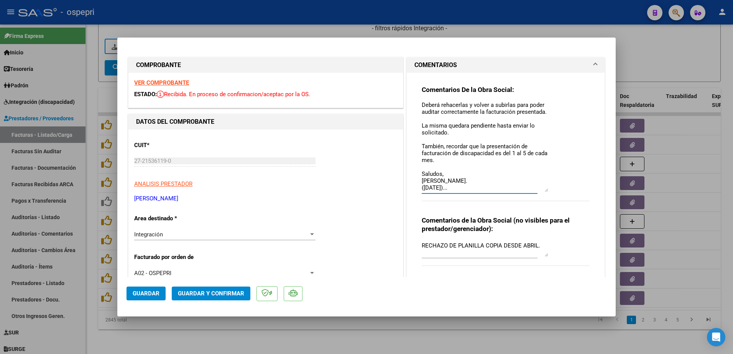
click at [462, 177] on textarea "Buen día [PERSON_NAME], Se rechaza planilla de asistencia. Esta no puede ser pl…" at bounding box center [484, 147] width 126 height 90
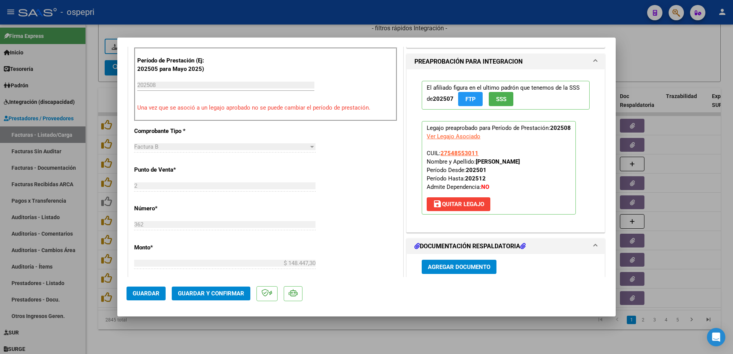
scroll to position [383, 0]
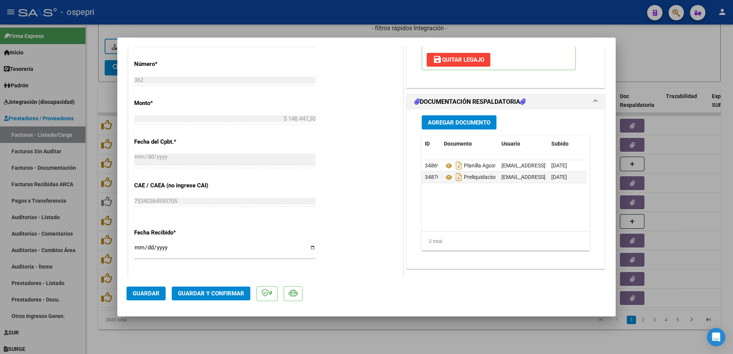
type textarea "Buen día [PERSON_NAME], Se rechaza planilla de asistencia. Esta no puede ser pl…"
click at [141, 290] on button "Guardar" at bounding box center [145, 294] width 39 height 14
type input "$ 0,00"
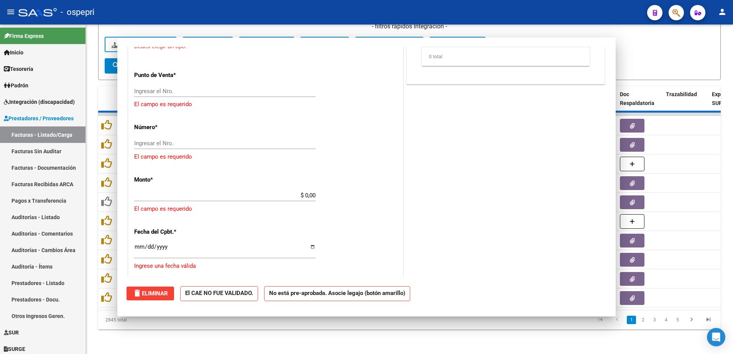
scroll to position [433, 0]
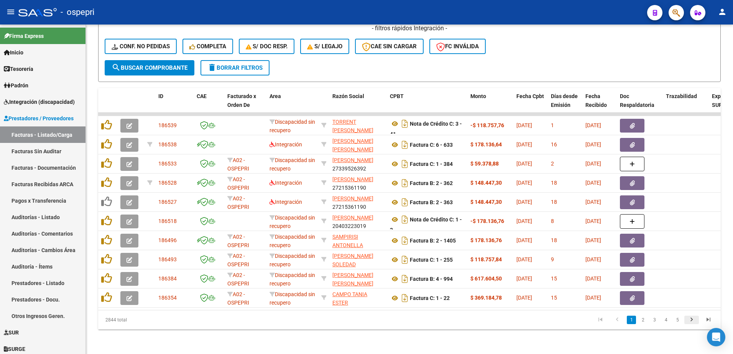
click at [692, 320] on icon "go to next page" at bounding box center [691, 320] width 10 height 9
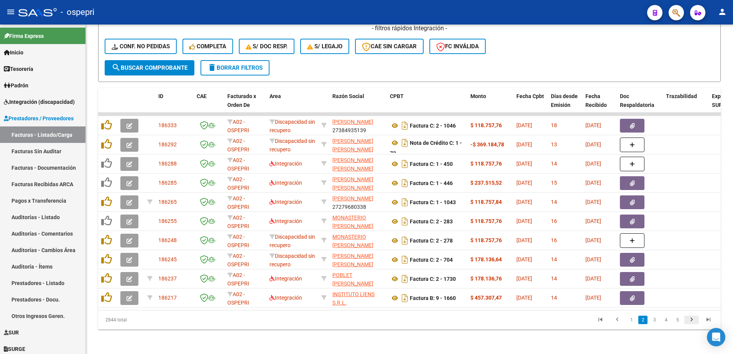
click at [691, 321] on icon "go to next page" at bounding box center [691, 320] width 10 height 9
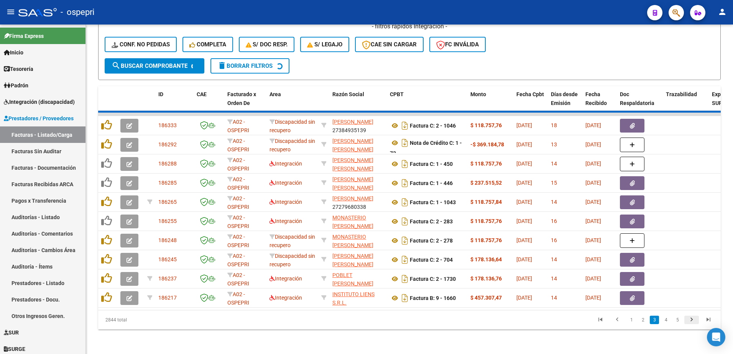
click at [691, 321] on div "2844 total 1 2 3 4 5" at bounding box center [409, 319] width 622 height 19
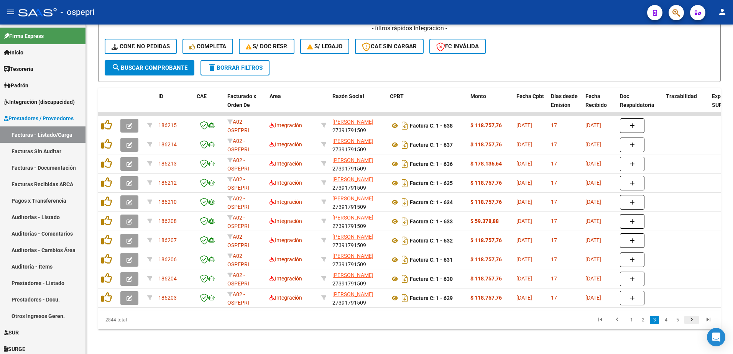
click at [691, 321] on icon "go to next page" at bounding box center [691, 320] width 10 height 9
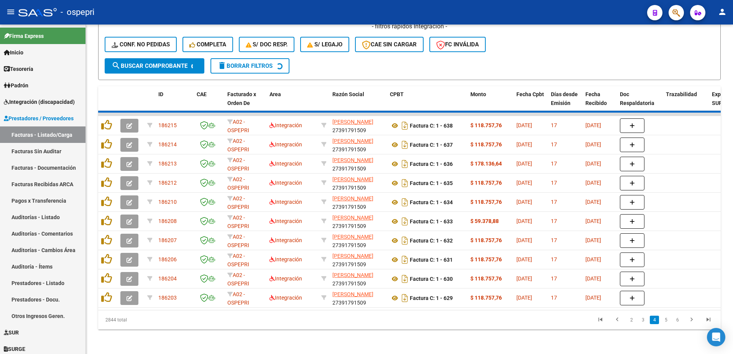
click at [691, 321] on div "2844 total 2 3 4 5 6" at bounding box center [409, 319] width 622 height 19
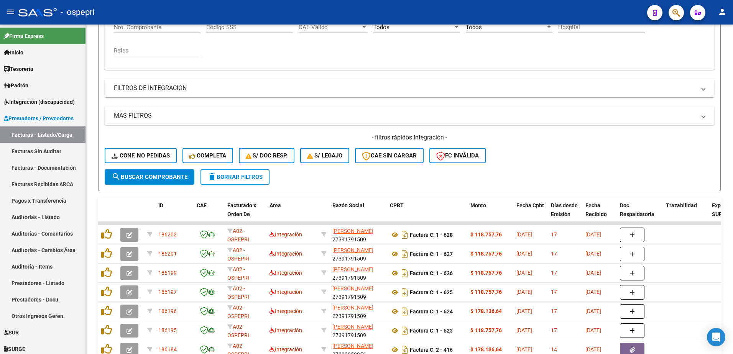
scroll to position [9, 0]
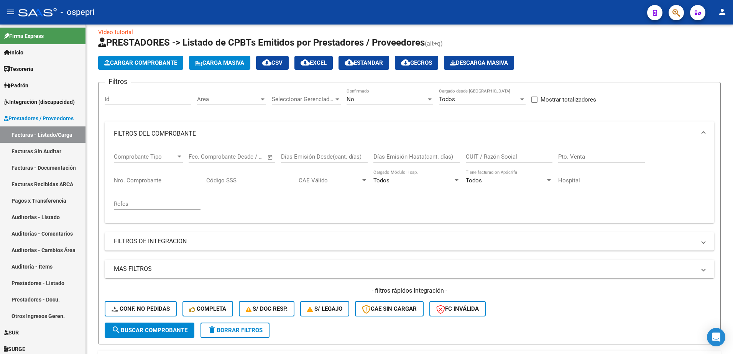
click at [490, 157] on input "CUIT / Razón Social" at bounding box center [508, 156] width 87 height 7
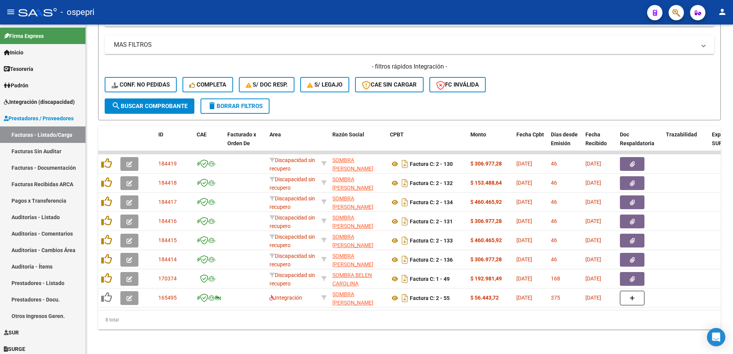
scroll to position [239, 0]
type input "SOMBRA"
click at [577, 81] on div "- filtros rápidos Integración - Conf. no pedidas Completa S/ Doc Resp. S/ legaj…" at bounding box center [409, 80] width 609 height 36
click at [533, 89] on div "- filtros rápidos Integración - Conf. no pedidas Completa S/ Doc Resp. S/ legaj…" at bounding box center [409, 80] width 609 height 36
click at [248, 103] on span "delete Borrar Filtros" at bounding box center [234, 106] width 55 height 7
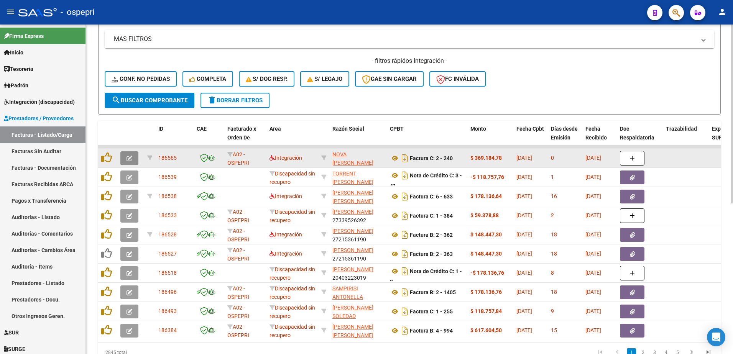
click at [134, 160] on button "button" at bounding box center [129, 158] width 18 height 14
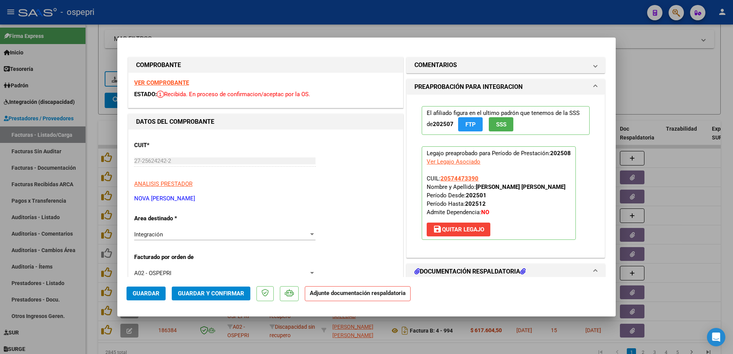
click at [174, 81] on strong "VER COMPROBANTE" at bounding box center [161, 82] width 55 height 7
type input "$ 0,00"
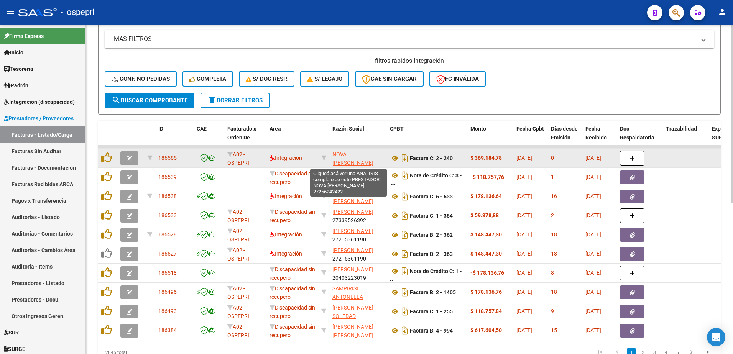
drag, startPoint x: 364, startPoint y: 154, endPoint x: 333, endPoint y: 154, distance: 30.3
click at [333, 154] on span "NOVA [PERSON_NAME]" at bounding box center [352, 158] width 41 height 15
copy span "NOVA [PERSON_NAME]"
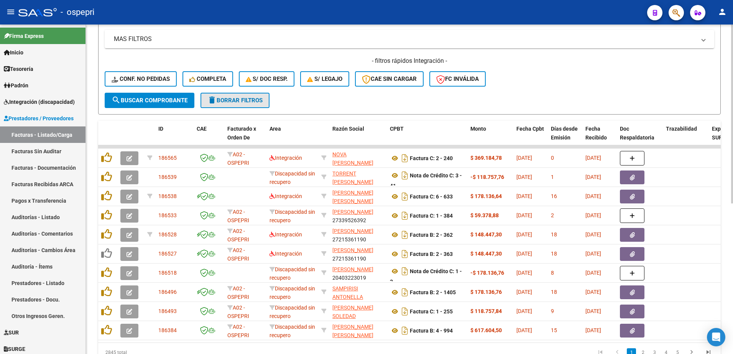
click at [253, 100] on span "delete Borrar Filtros" at bounding box center [234, 100] width 55 height 7
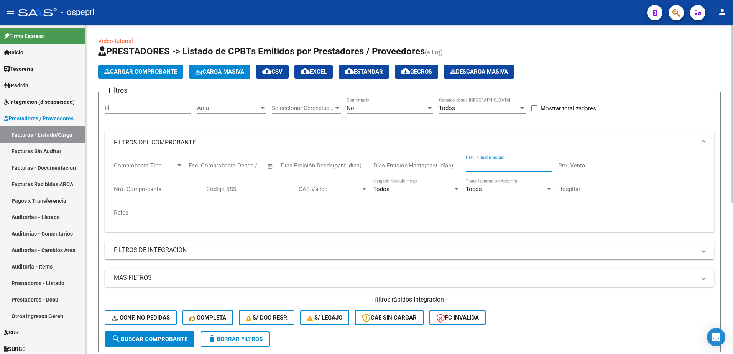
click at [498, 164] on input "CUIT / Razón Social" at bounding box center [508, 165] width 87 height 7
paste input "27256242422"
drag, startPoint x: 506, startPoint y: 166, endPoint x: 429, endPoint y: 170, distance: 77.2
click at [429, 170] on div "Comprobante Tipo Comprobante Tipo Fecha inicio – Fecha fin Fec. Comprobante Des…" at bounding box center [409, 190] width 591 height 71
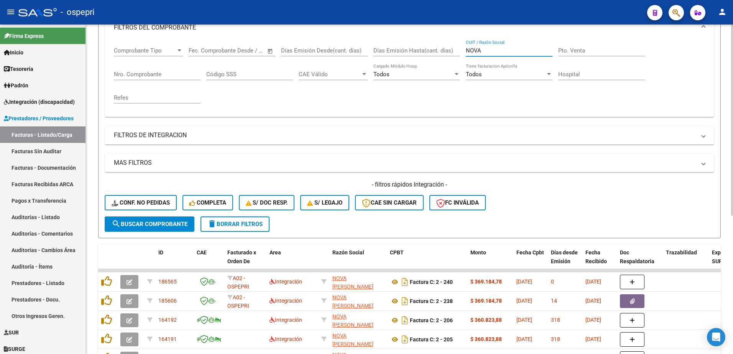
scroll to position [153, 0]
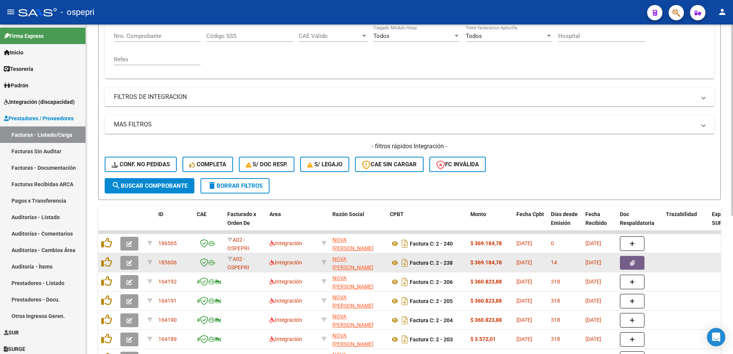
type input "NOVA"
click at [129, 265] on icon "button" at bounding box center [129, 263] width 6 height 6
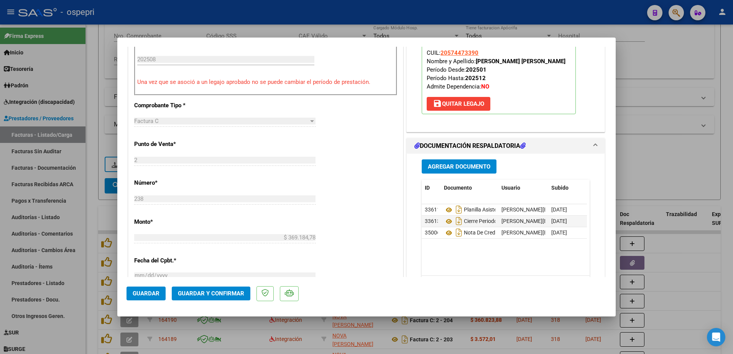
scroll to position [307, 0]
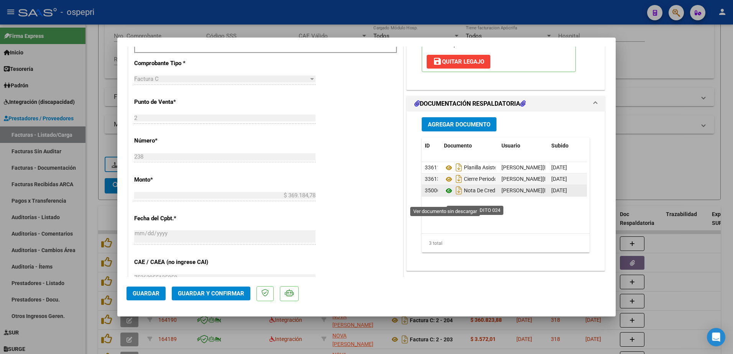
click at [446, 195] on icon at bounding box center [449, 190] width 10 height 9
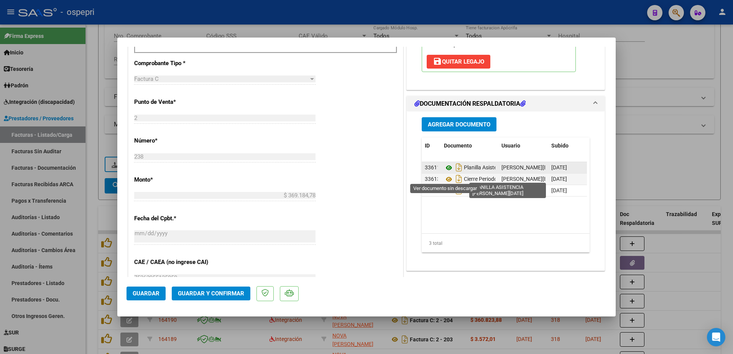
click at [444, 172] on icon at bounding box center [449, 167] width 10 height 9
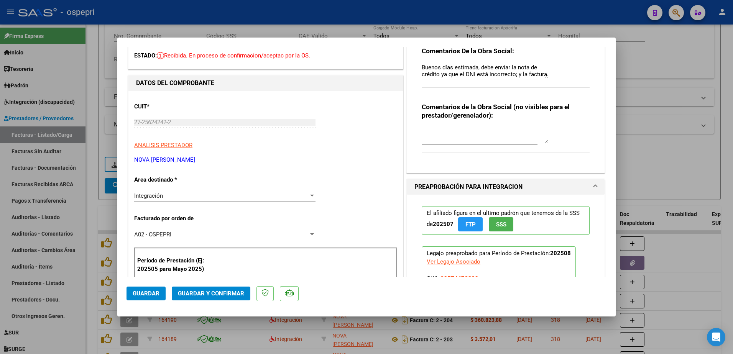
scroll to position [38, 0]
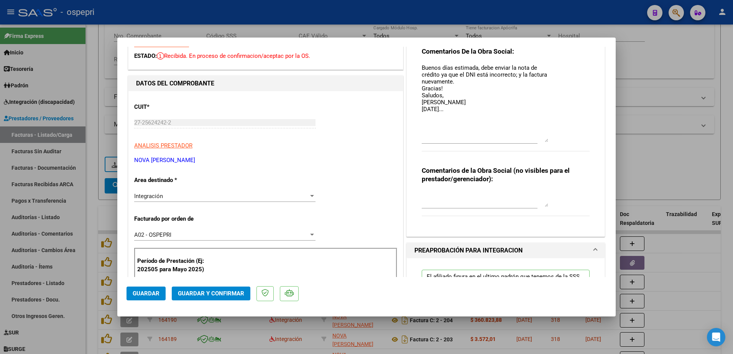
drag, startPoint x: 543, startPoint y: 77, endPoint x: 531, endPoint y: 141, distance: 64.3
click at [531, 141] on textarea "Buenos días estimada, debe enviar la nota de crédito ya que el DNI está incorre…" at bounding box center [484, 103] width 126 height 79
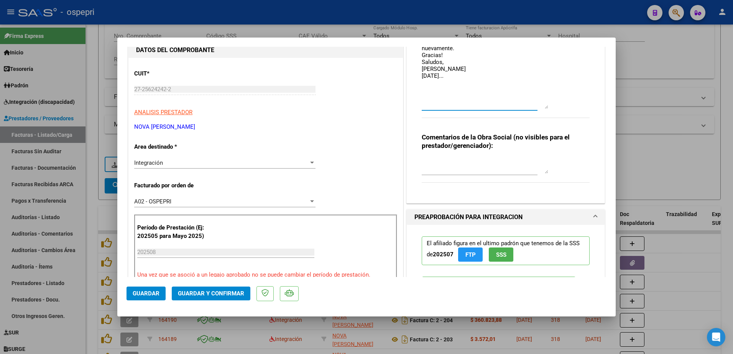
scroll to position [0, 0]
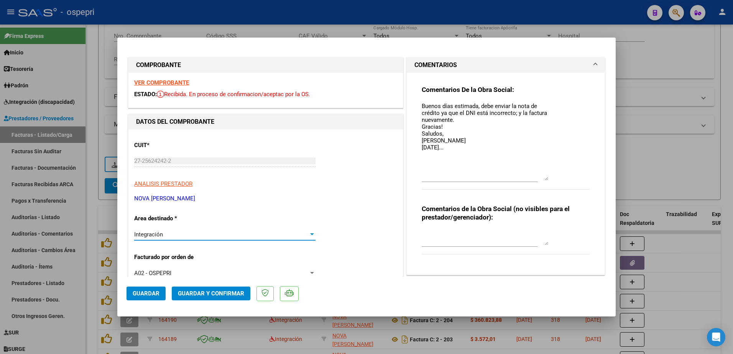
click at [310, 232] on div at bounding box center [311, 234] width 7 height 6
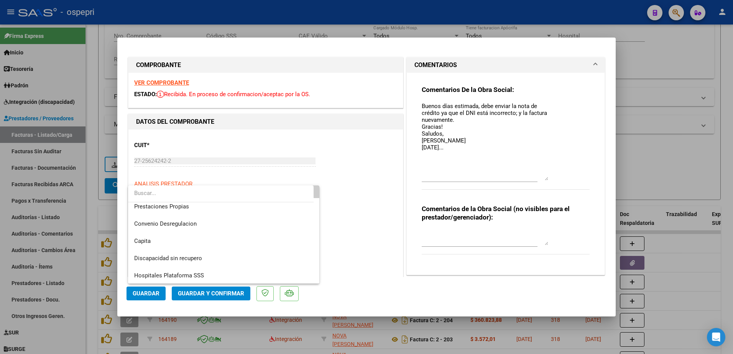
scroll to position [74, 0]
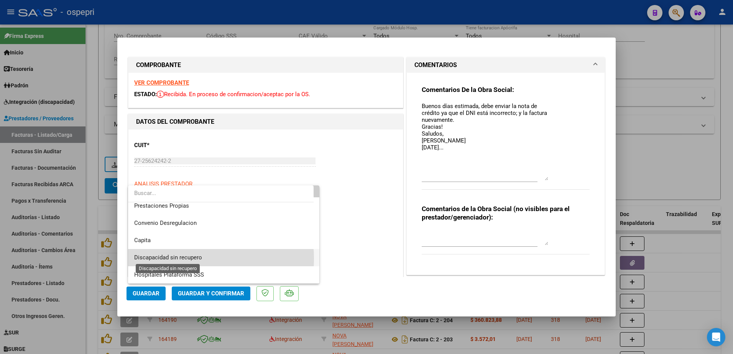
click at [179, 259] on span "Discapacidad sin recupero" at bounding box center [168, 257] width 68 height 7
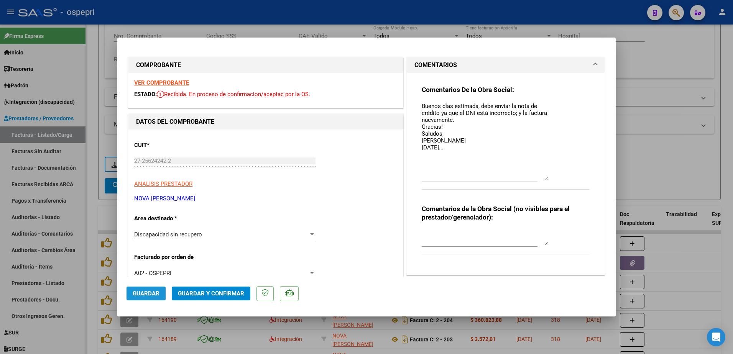
click at [137, 294] on span "Guardar" at bounding box center [146, 293] width 27 height 7
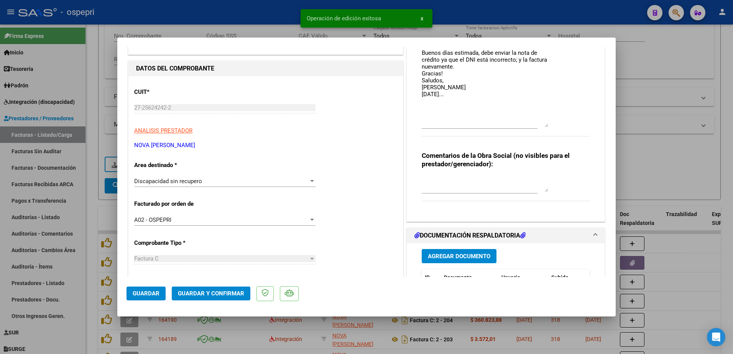
scroll to position [38, 0]
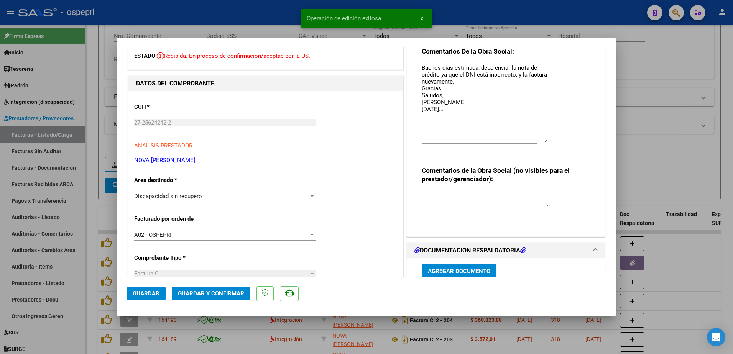
type input "$ 0,00"
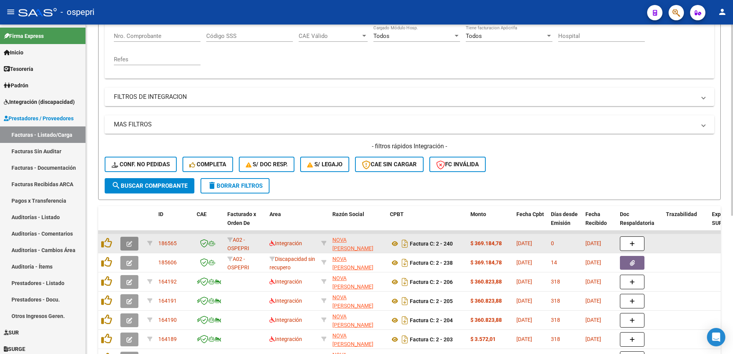
click at [125, 242] on button "button" at bounding box center [129, 244] width 18 height 14
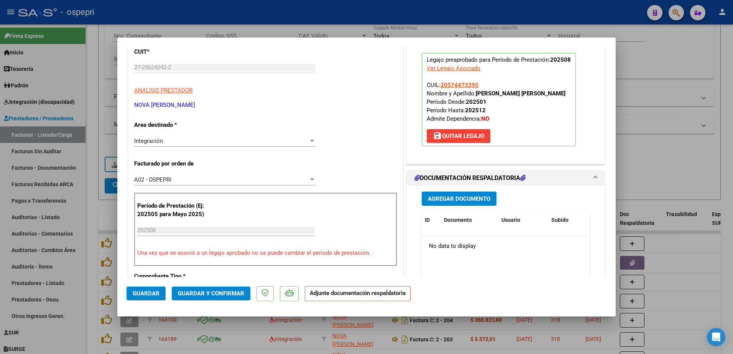
scroll to position [115, 0]
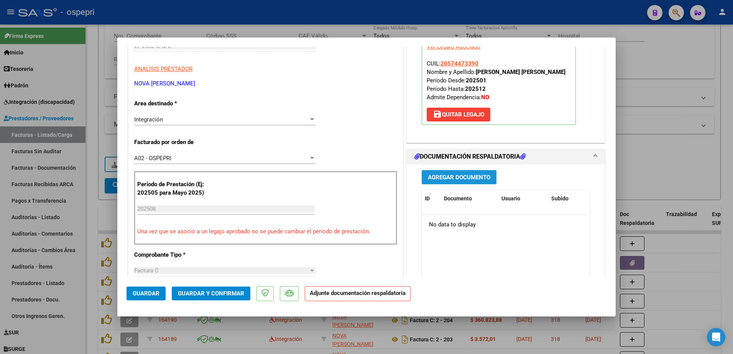
click at [459, 181] on span "Agregar Documento" at bounding box center [459, 177] width 62 height 7
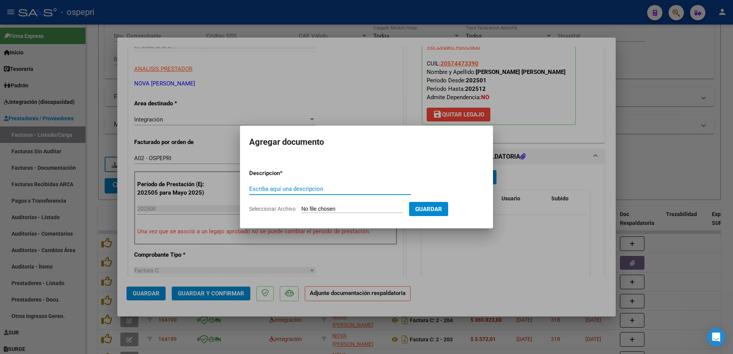
click at [290, 188] on input "Escriba aquí una descripcion" at bounding box center [330, 188] width 162 height 7
type input "ASISTENCIA"
click at [326, 207] on input "Seleccionar Archivo" at bounding box center [352, 209] width 102 height 7
type input "C:\fakepath\ASISTENCIA [PERSON_NAME].pdf"
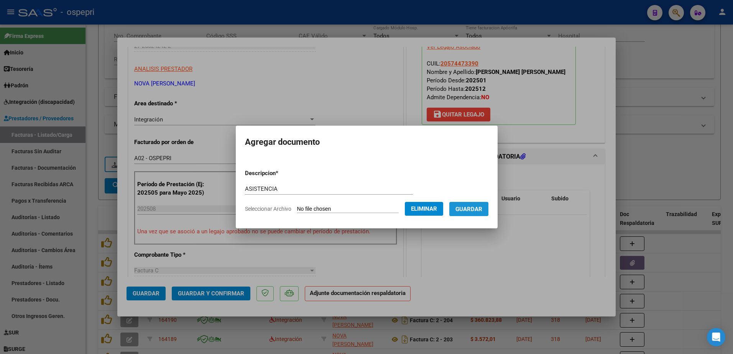
click at [474, 207] on span "Guardar" at bounding box center [468, 209] width 27 height 7
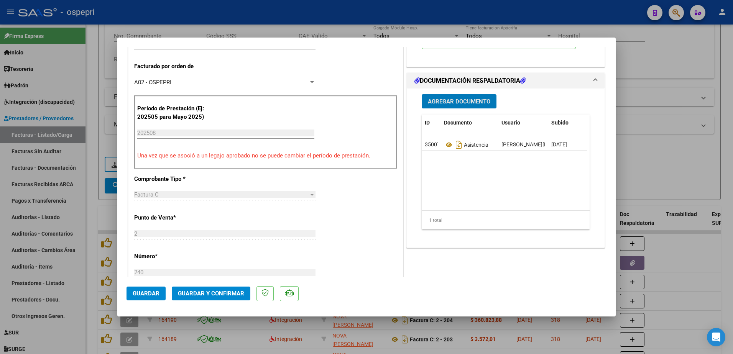
scroll to position [192, 0]
click at [199, 292] on span "Guardar y Confirmar" at bounding box center [211, 293] width 66 height 7
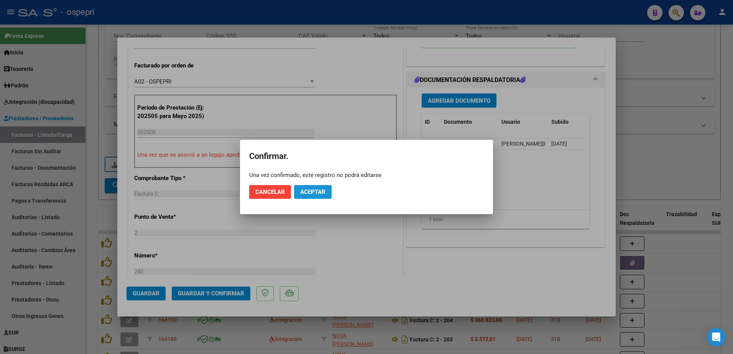
click at [305, 191] on span "Aceptar" at bounding box center [312, 191] width 25 height 7
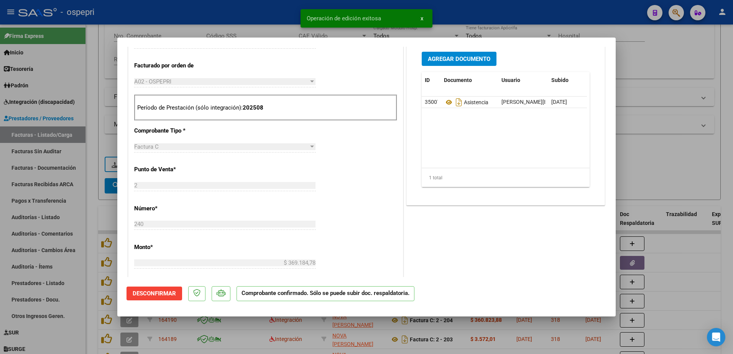
type input "$ 0,00"
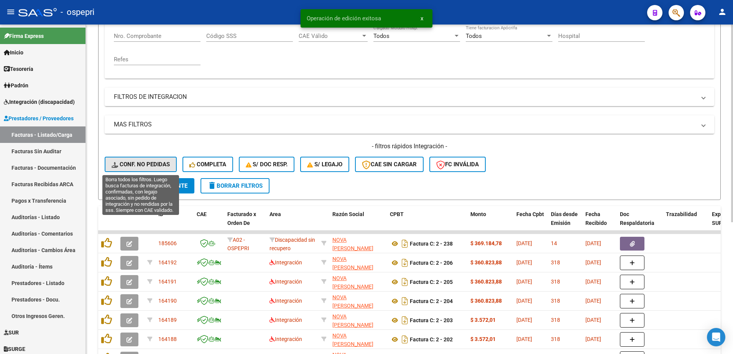
click at [139, 162] on span "Conf. no pedidas" at bounding box center [140, 164] width 58 height 7
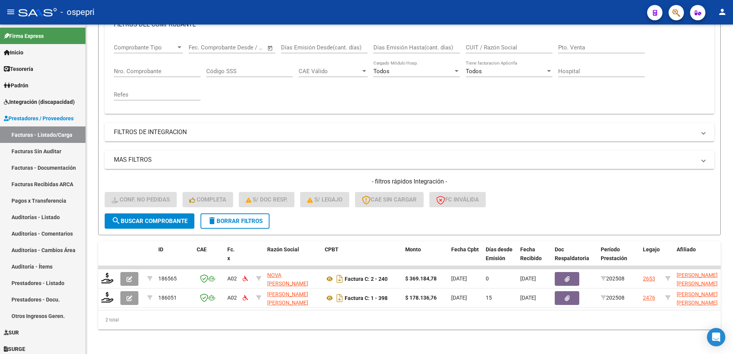
scroll to position [124, 0]
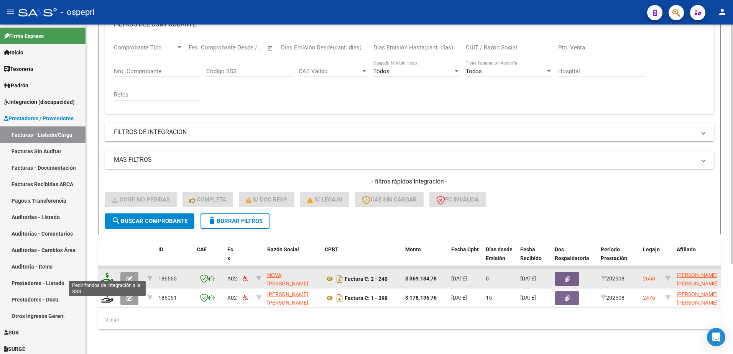
click at [107, 274] on icon at bounding box center [107, 278] width 12 height 11
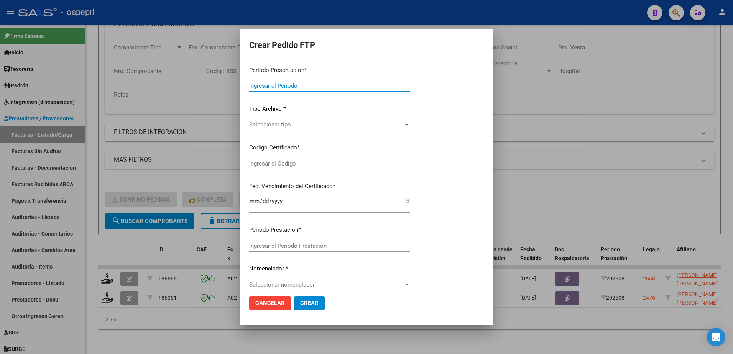
type input "202508"
type input "$ 369.184,78"
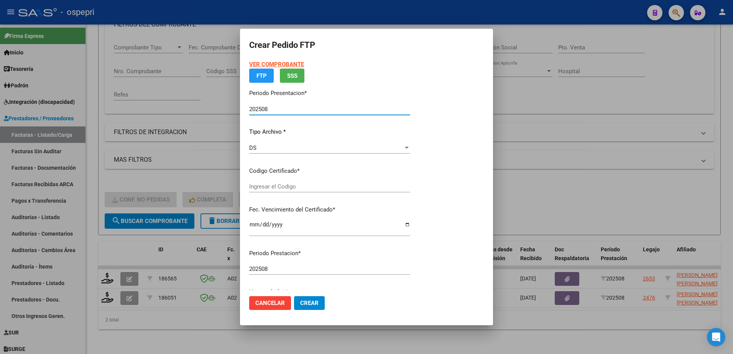
type input "2057447339-0"
type input "[DATE]"
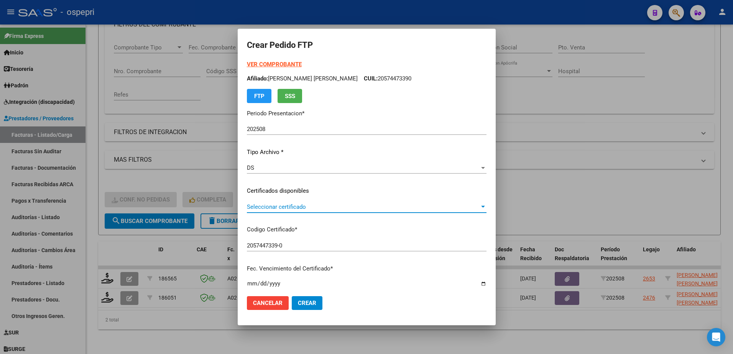
click at [266, 206] on span "Seleccionar certificado" at bounding box center [363, 206] width 233 height 7
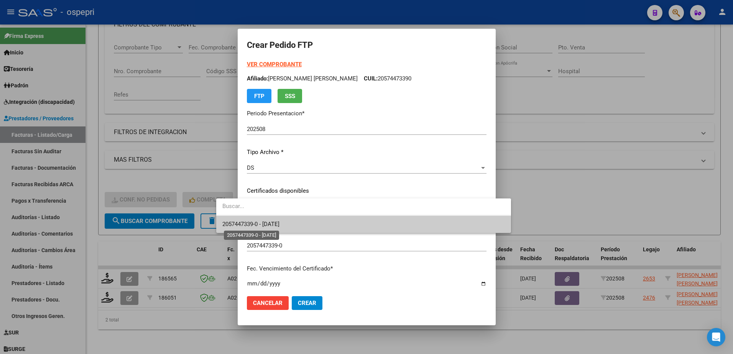
click at [275, 223] on span "2057447339-0 - [DATE]" at bounding box center [250, 224] width 57 height 7
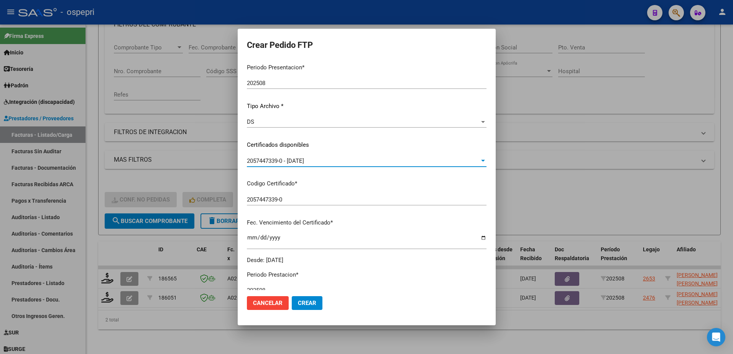
scroll to position [192, 0]
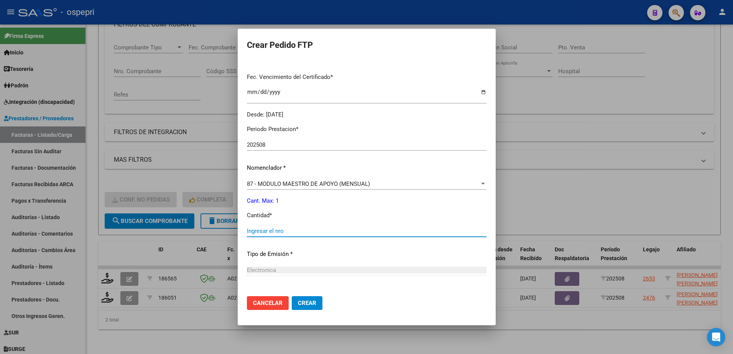
click at [249, 231] on input "Ingresar el nro" at bounding box center [366, 231] width 239 height 7
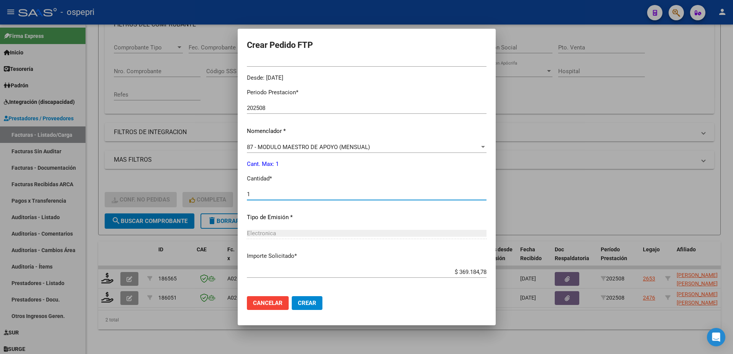
scroll to position [262, 0]
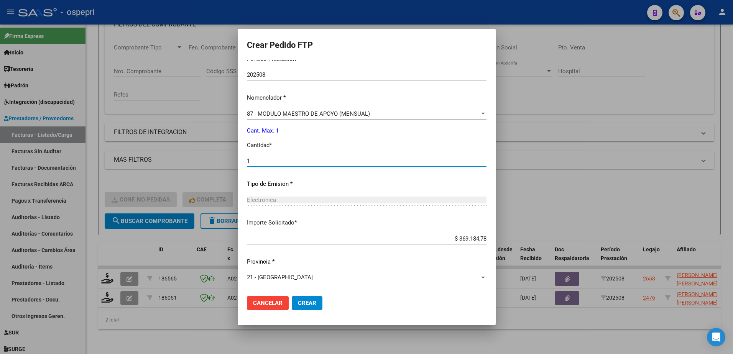
type input "1"
click at [298, 301] on span "Crear" at bounding box center [307, 303] width 18 height 7
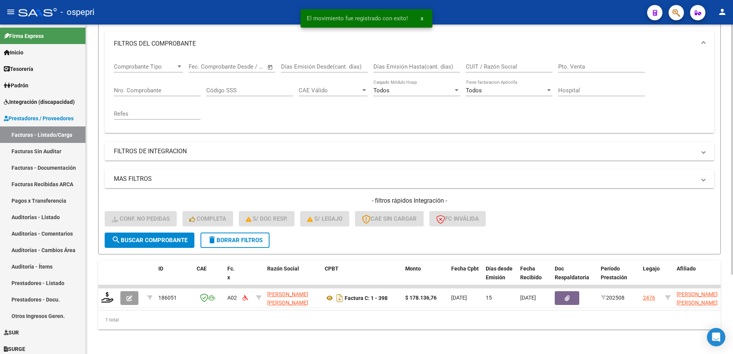
scroll to position [105, 0]
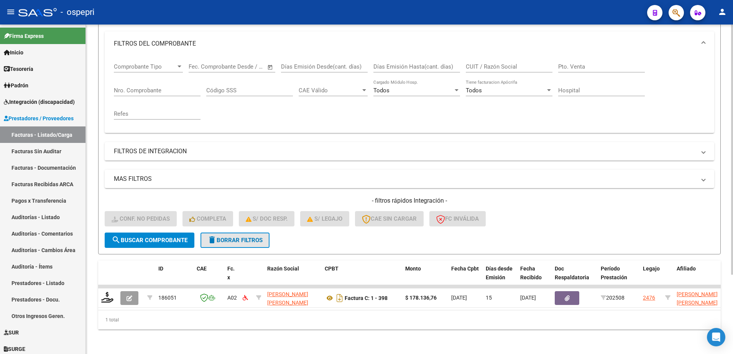
click at [256, 237] on span "delete Borrar Filtros" at bounding box center [234, 240] width 55 height 7
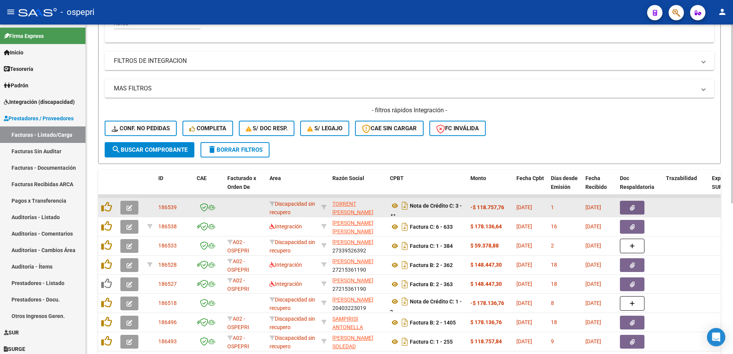
scroll to position [220, 0]
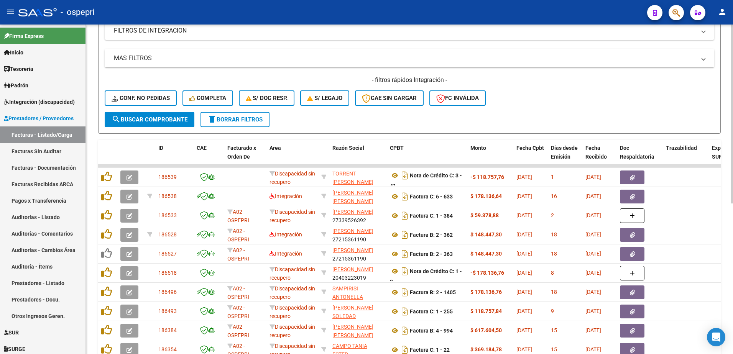
click at [550, 100] on div "- filtros rápidos Integración - Conf. no pedidas Completa S/ Doc Resp. S/ legaj…" at bounding box center [409, 94] width 609 height 36
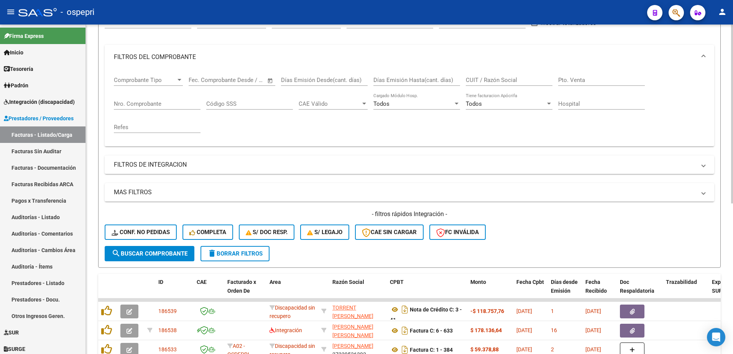
scroll to position [0, 0]
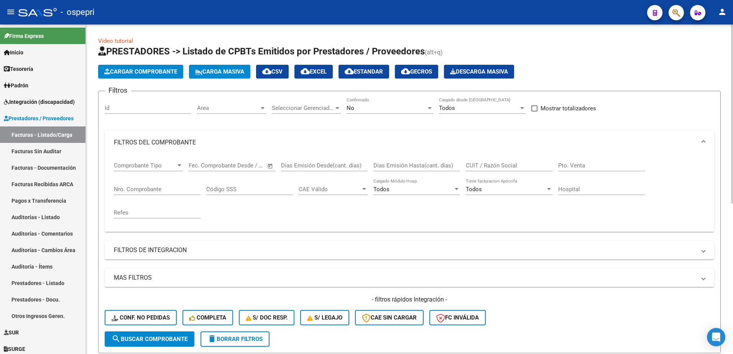
click at [497, 164] on input "CUIT / Razón Social" at bounding box center [508, 165] width 87 height 7
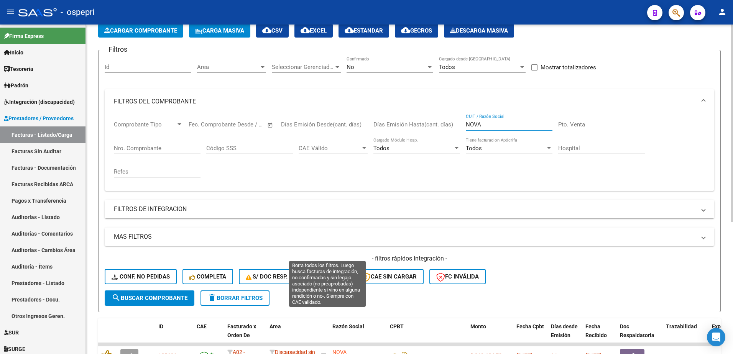
scroll to position [115, 0]
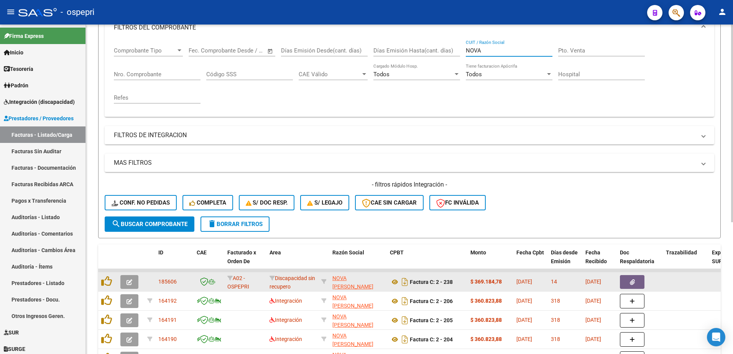
type input "NOVA"
click at [128, 282] on icon "button" at bounding box center [129, 282] width 6 height 6
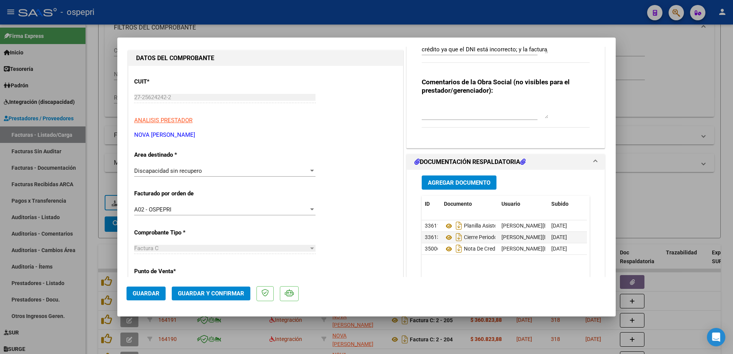
scroll to position [0, 0]
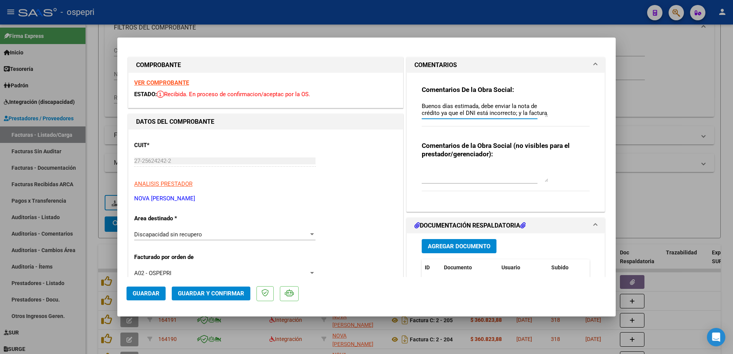
click at [541, 117] on textarea "Buenos días estimada, debe enviar la nota de crédito ya que el DNI está incorre…" at bounding box center [484, 109] width 126 height 15
click at [456, 109] on textarea "Buenos días estimada, debe enviar la nota de crédito ya que el DNI está incorre…" at bounding box center [484, 109] width 126 height 15
type textarea "Buenos días estimada, debe enviar la nota de crédito ya que el DNI está incorre…"
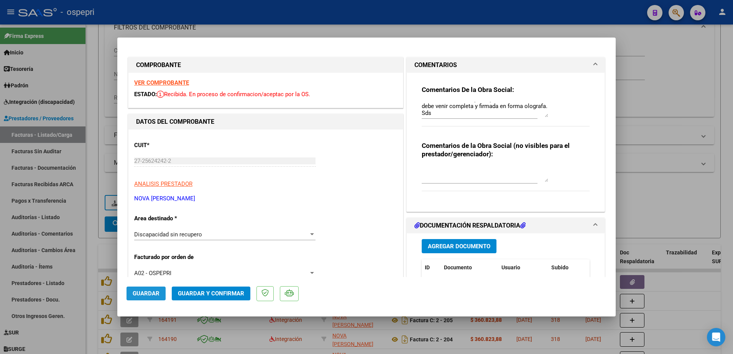
click at [147, 296] on span "Guardar" at bounding box center [146, 293] width 27 height 7
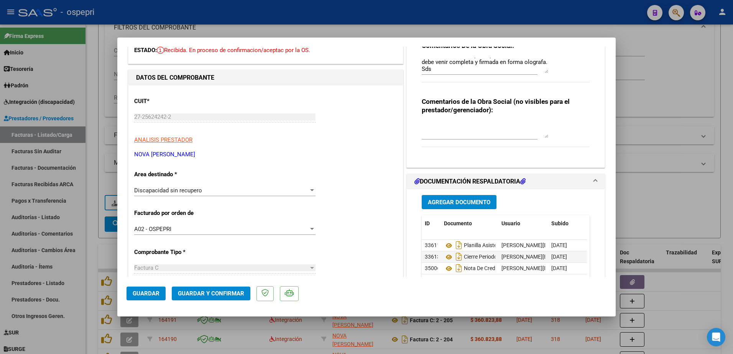
scroll to position [77, 0]
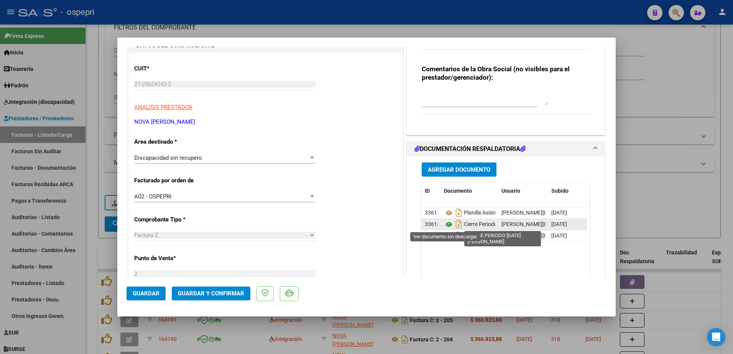
click at [444, 224] on icon at bounding box center [449, 224] width 10 height 9
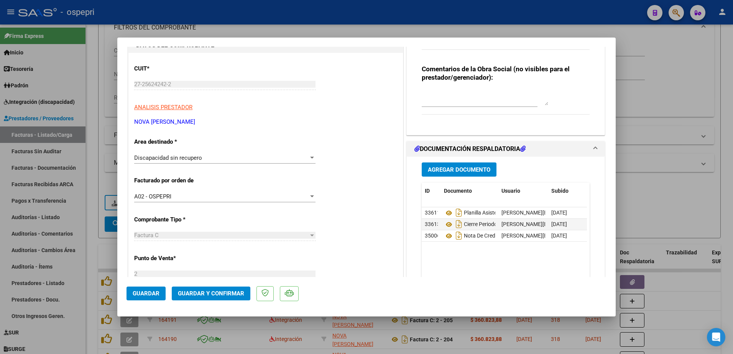
type input "$ 0,00"
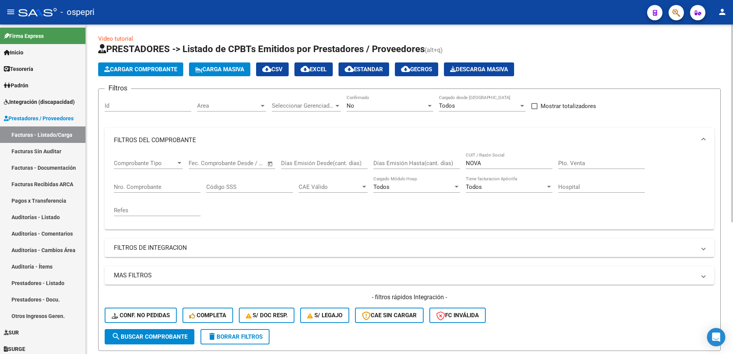
scroll to position [0, 0]
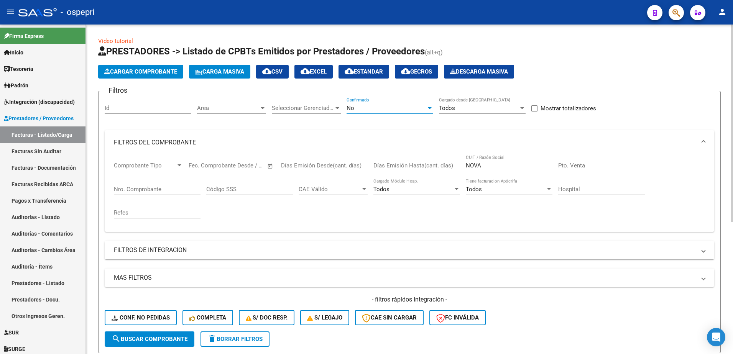
click at [425, 107] on div "No" at bounding box center [386, 108] width 80 height 7
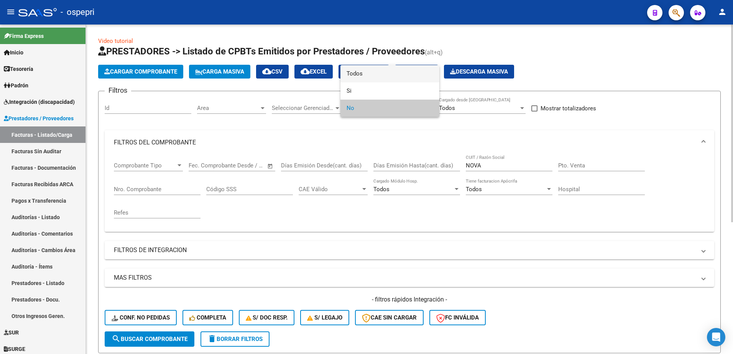
click at [354, 72] on span "Todos" at bounding box center [389, 73] width 87 height 17
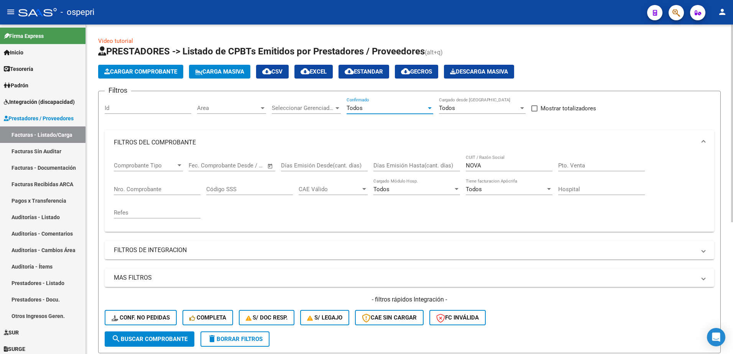
click at [170, 335] on button "search Buscar Comprobante" at bounding box center [150, 338] width 90 height 15
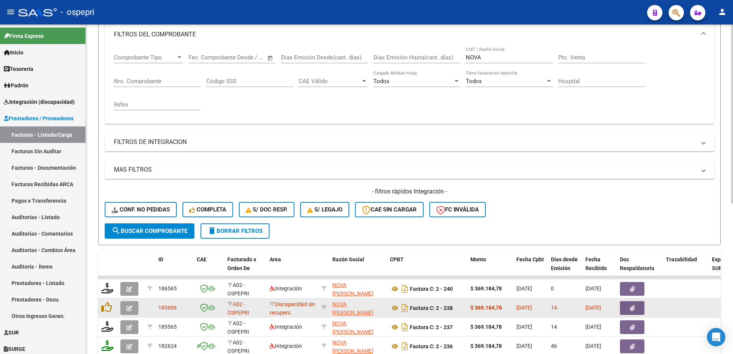
scroll to position [115, 0]
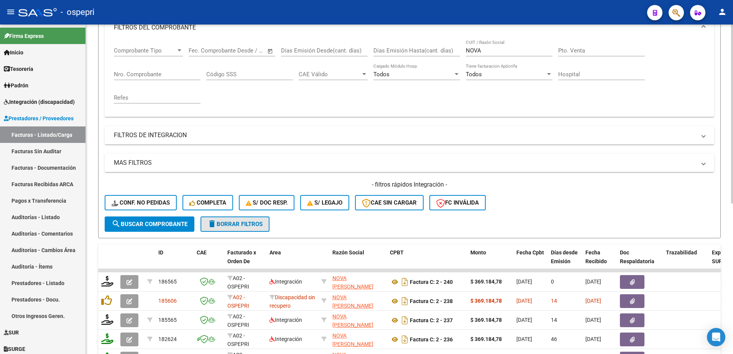
click at [249, 225] on span "delete Borrar Filtros" at bounding box center [234, 224] width 55 height 7
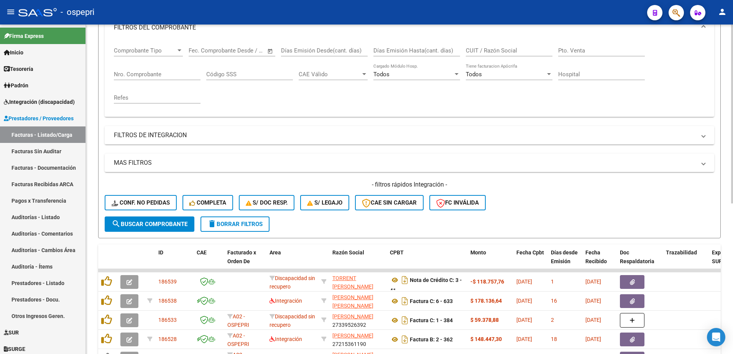
click at [310, 225] on form "Filtros Id Area Area Seleccionar Gerenciador Seleccionar Gerenciador No Confirm…" at bounding box center [409, 107] width 622 height 262
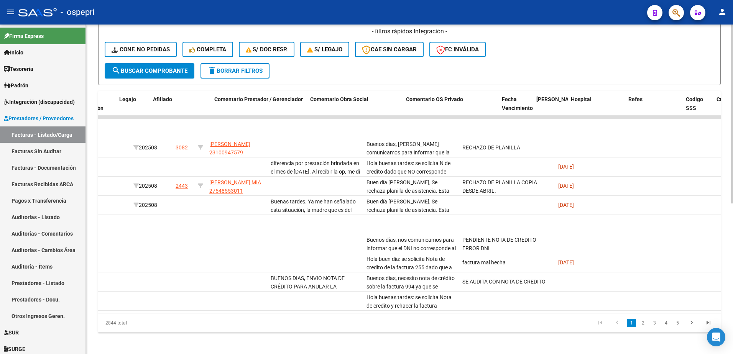
scroll to position [0, 1127]
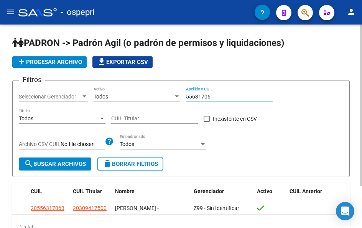
click at [223, 96] on input "55631706" at bounding box center [229, 96] width 87 height 7
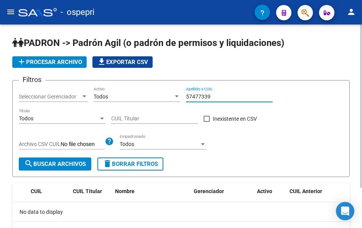
click at [210, 97] on input "57477339" at bounding box center [229, 96] width 87 height 7
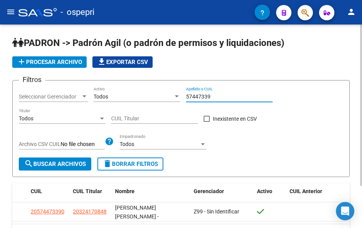
type input "57447339"
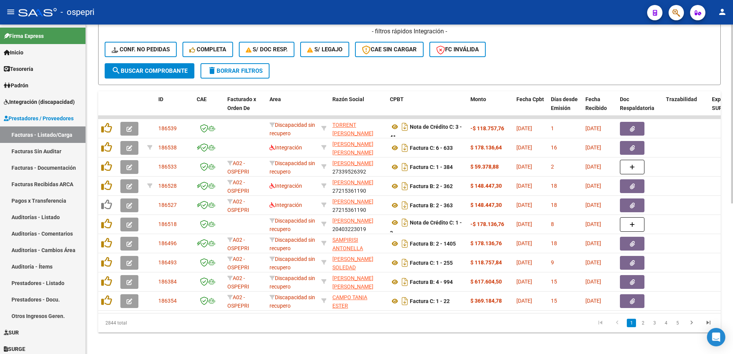
click at [544, 62] on div "- filtros rápidos Integración - Conf. no pedidas Completa S/ Doc Resp. S/ legaj…" at bounding box center [409, 45] width 609 height 36
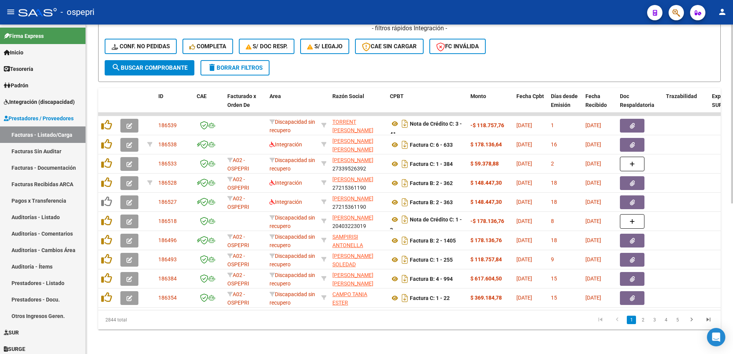
scroll to position [277, 0]
click at [643, 319] on link "2" at bounding box center [642, 320] width 9 height 8
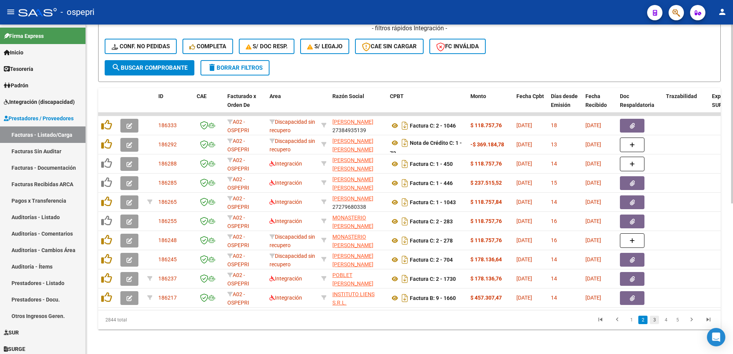
click at [656, 320] on link "3" at bounding box center [653, 320] width 9 height 8
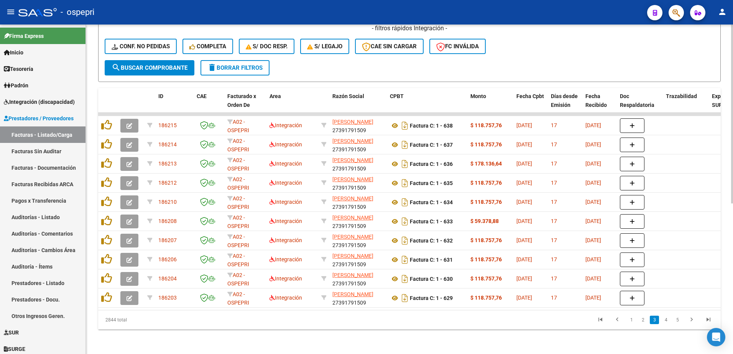
click at [177, 338] on div "Video tutorial PRESTADORES -> Listado de CPBTs Emitidos por Prestadores / Prove…" at bounding box center [409, 53] width 647 height 601
